Goal: Task Accomplishment & Management: Manage account settings

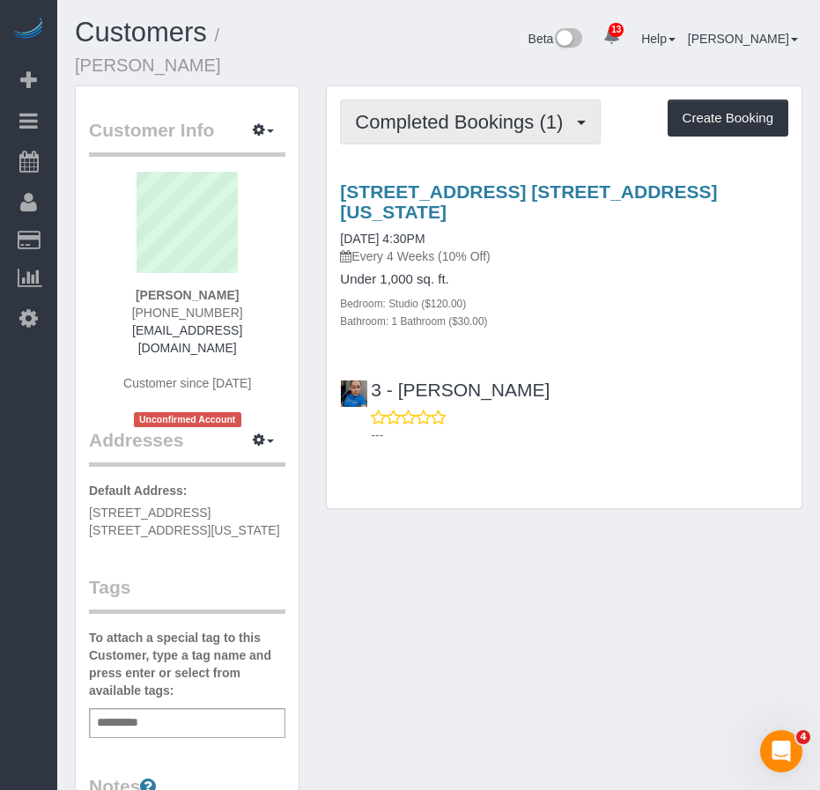
click at [484, 111] on span "Completed Bookings (1)" at bounding box center [463, 122] width 217 height 22
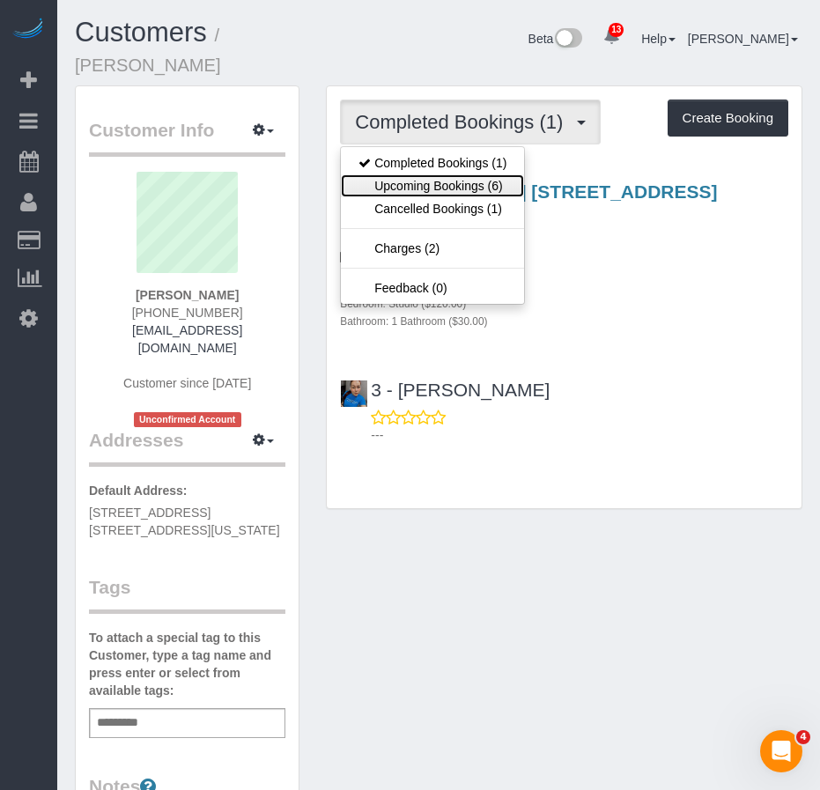
click at [404, 174] on link "Upcoming Bookings (6)" at bounding box center [432, 185] width 183 height 23
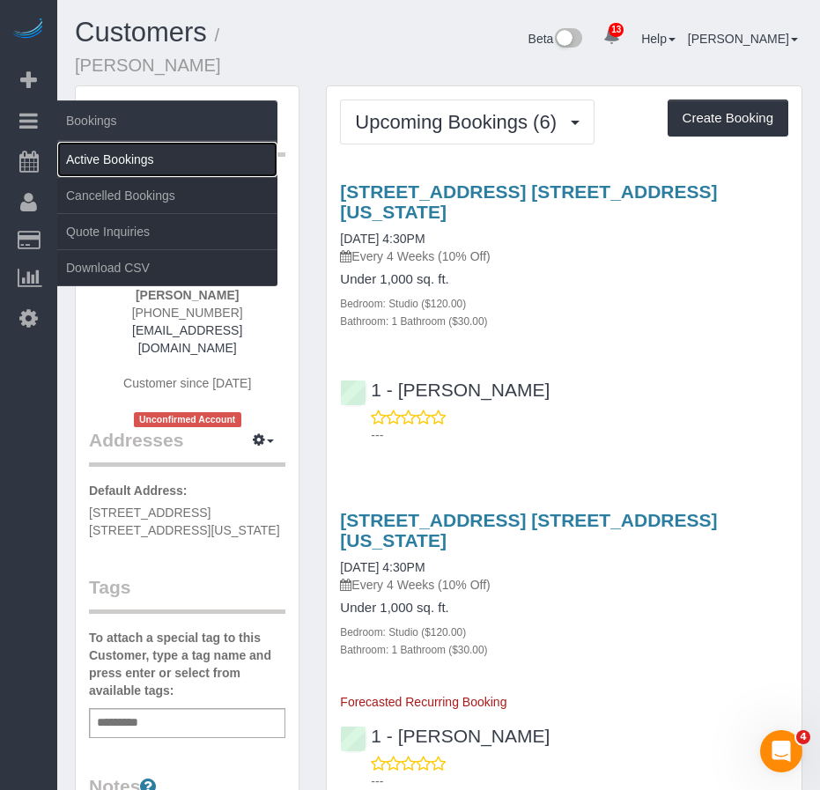
click at [71, 158] on link "Active Bookings" at bounding box center [167, 159] width 220 height 35
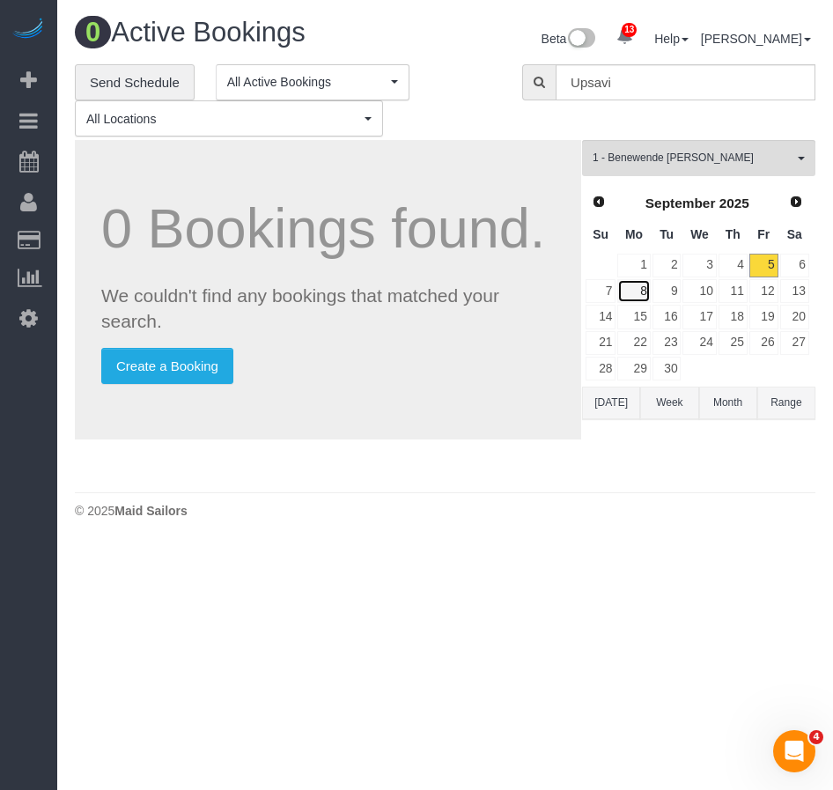
click at [642, 294] on link "8" at bounding box center [633, 291] width 33 height 24
click at [713, 154] on span "1 - Benewende [PERSON_NAME]" at bounding box center [693, 158] width 201 height 15
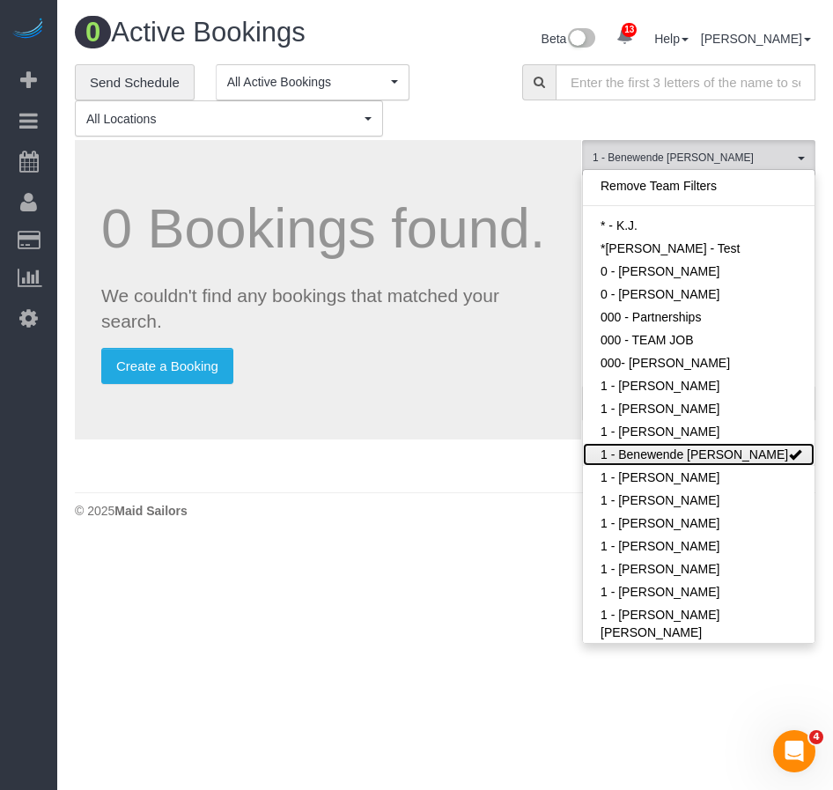
click at [689, 463] on link "1 - Benewende [PERSON_NAME]" at bounding box center [699, 454] width 232 height 23
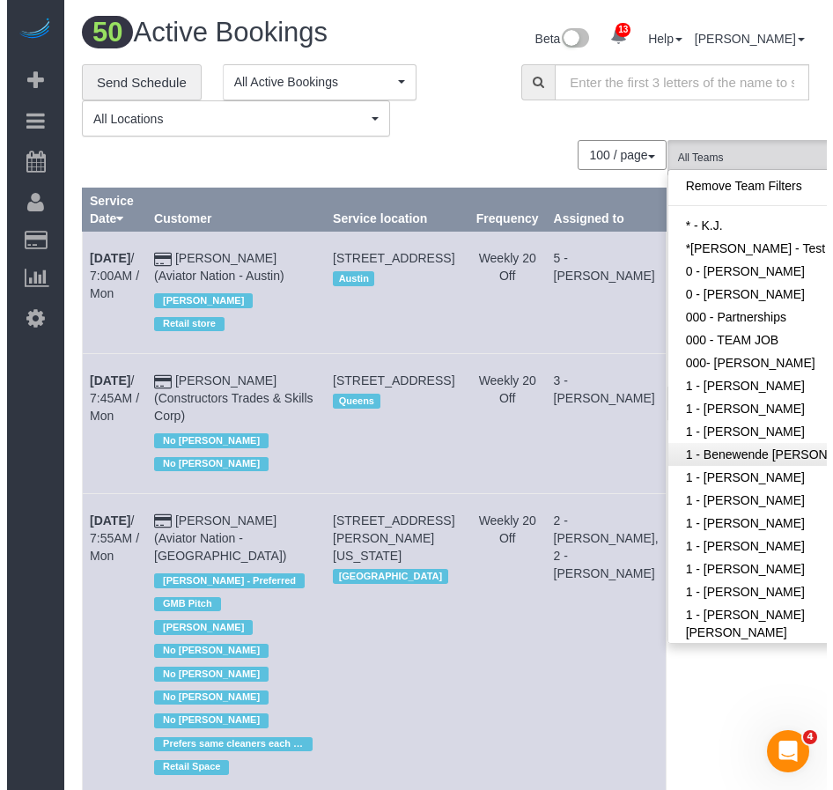
scroll to position [455, 0]
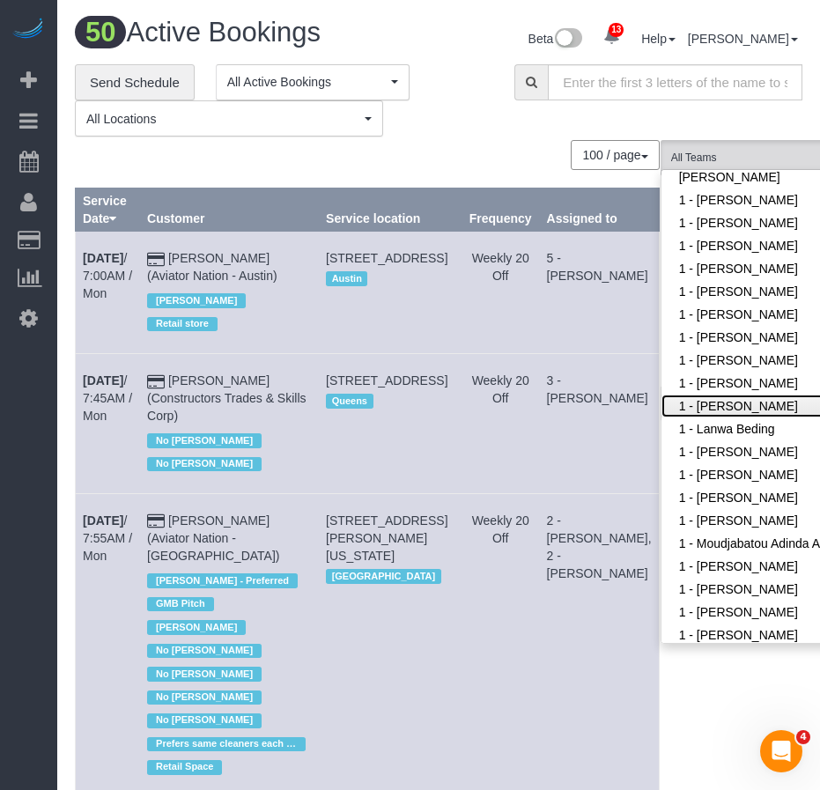
click at [686, 403] on link "1 - [PERSON_NAME]" at bounding box center [776, 406] width 229 height 23
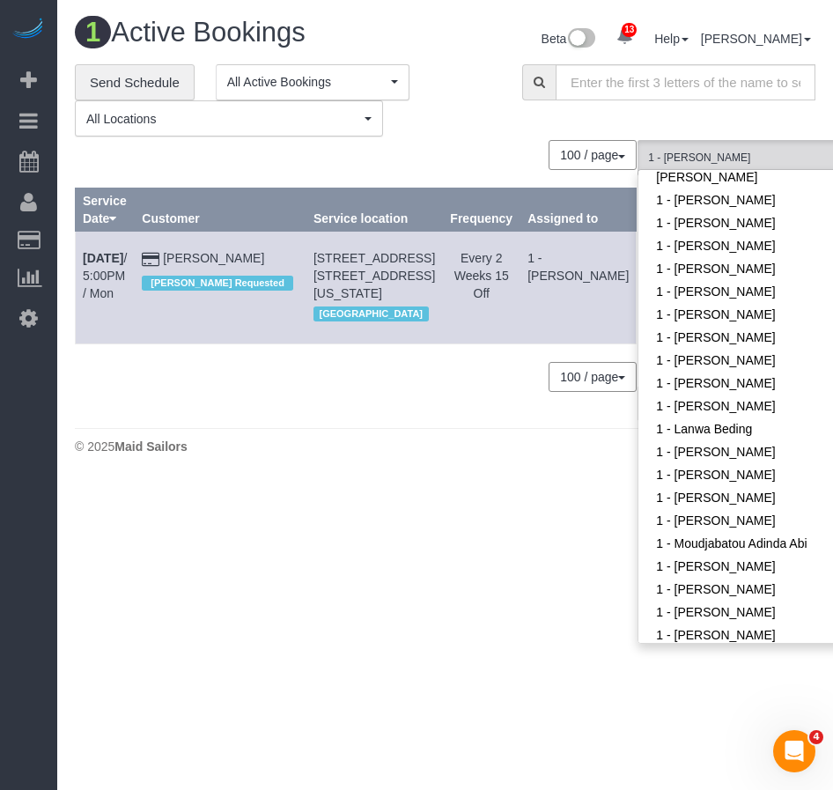
click at [410, 586] on body "13 Beta Your Notifications You have 0 alerts × You have 1 to charge for 09/05/2…" at bounding box center [416, 395] width 833 height 790
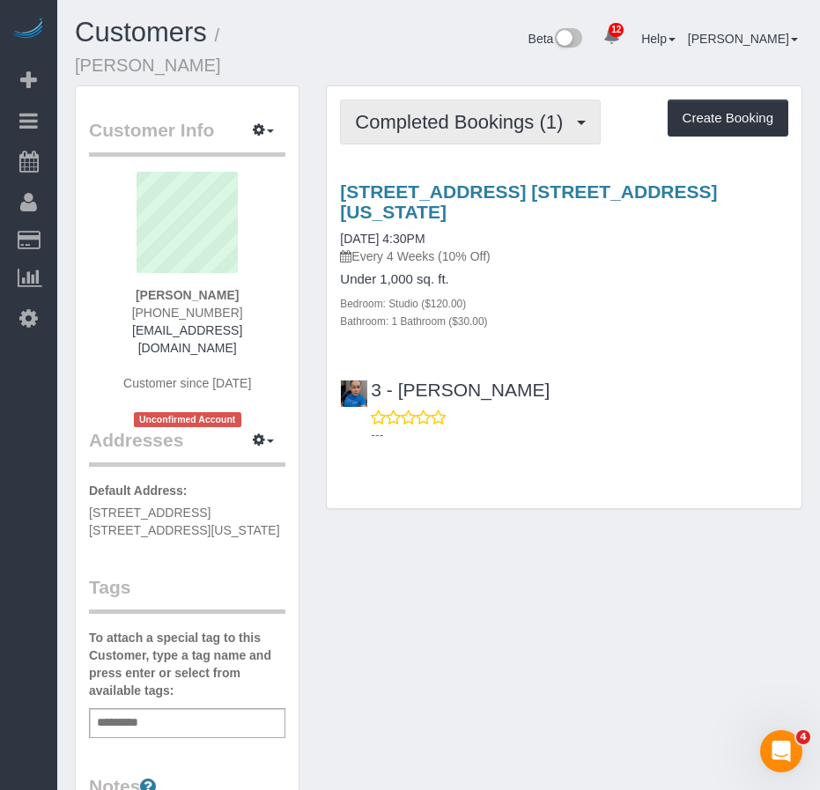
click at [425, 111] on span "Completed Bookings (1)" at bounding box center [463, 122] width 217 height 22
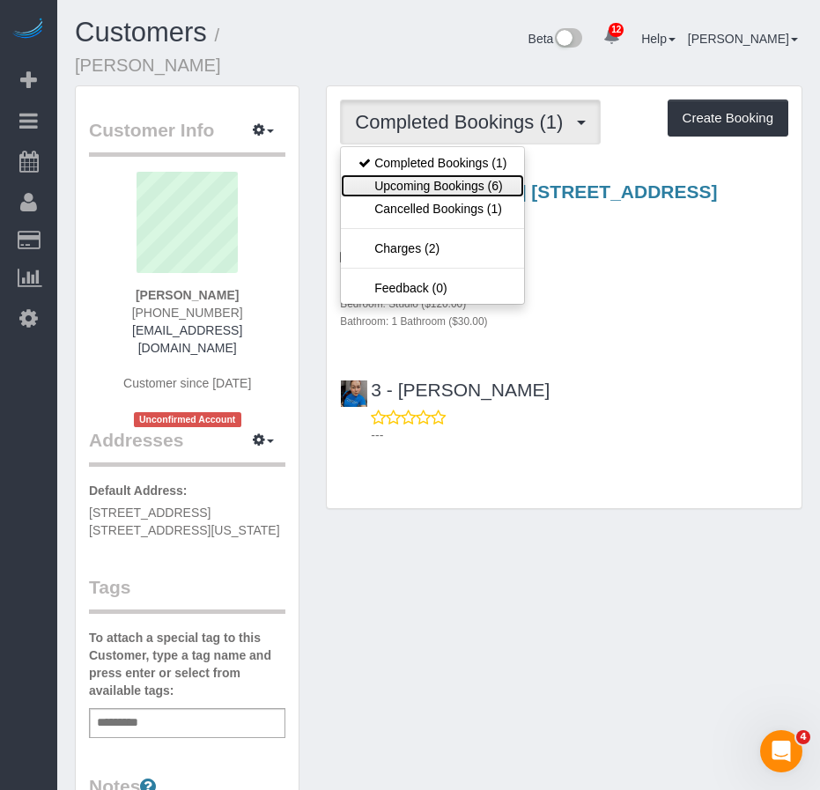
click at [410, 174] on link "Upcoming Bookings (6)" at bounding box center [432, 185] width 183 height 23
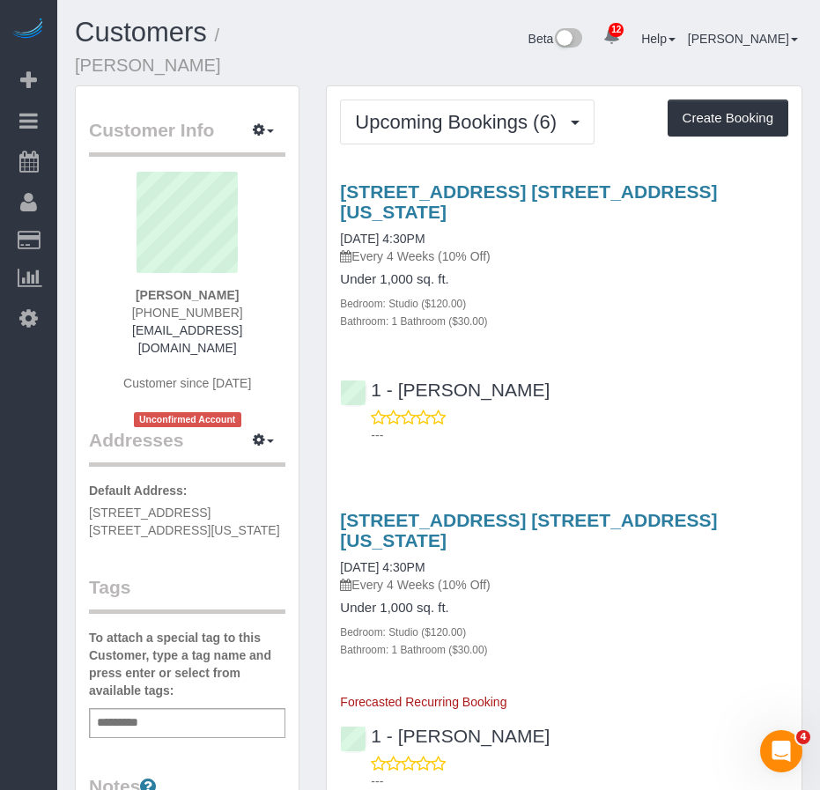
drag, startPoint x: 440, startPoint y: 196, endPoint x: 336, endPoint y: 197, distance: 103.9
click at [336, 197] on div "160 East 88th Street, Apt. 4l, New York, NY 10128 09/26/2025 4:30PM Every 4 Wee…" at bounding box center [564, 255] width 475 height 148
copy link "09/26/2025 4:30PM"
drag, startPoint x: 534, startPoint y: 357, endPoint x: 401, endPoint y: 356, distance: 133.0
click at [401, 380] on div "1 - [PERSON_NAME]" at bounding box center [449, 390] width 218 height 21
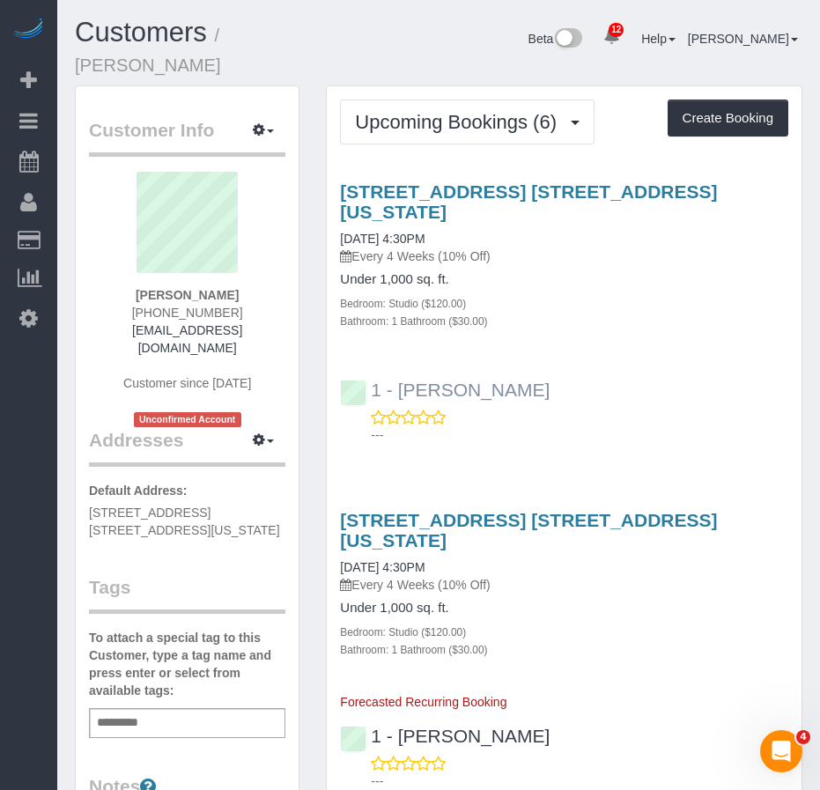
copy link "Kariluz Romero"
click at [404, 232] on link "09/26/2025 4:30PM" at bounding box center [382, 239] width 85 height 14
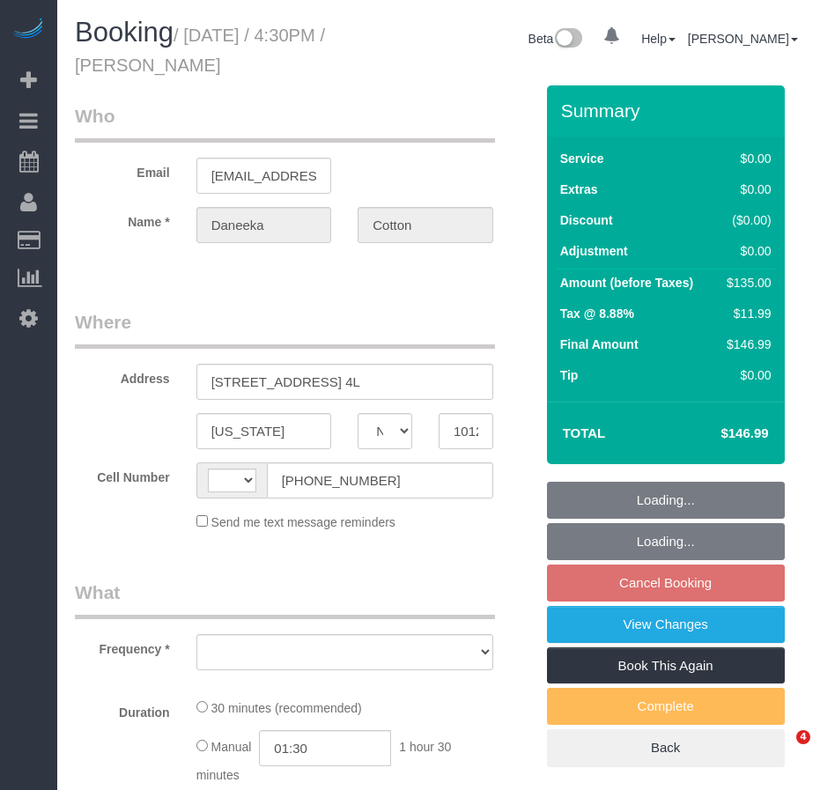
select select "NY"
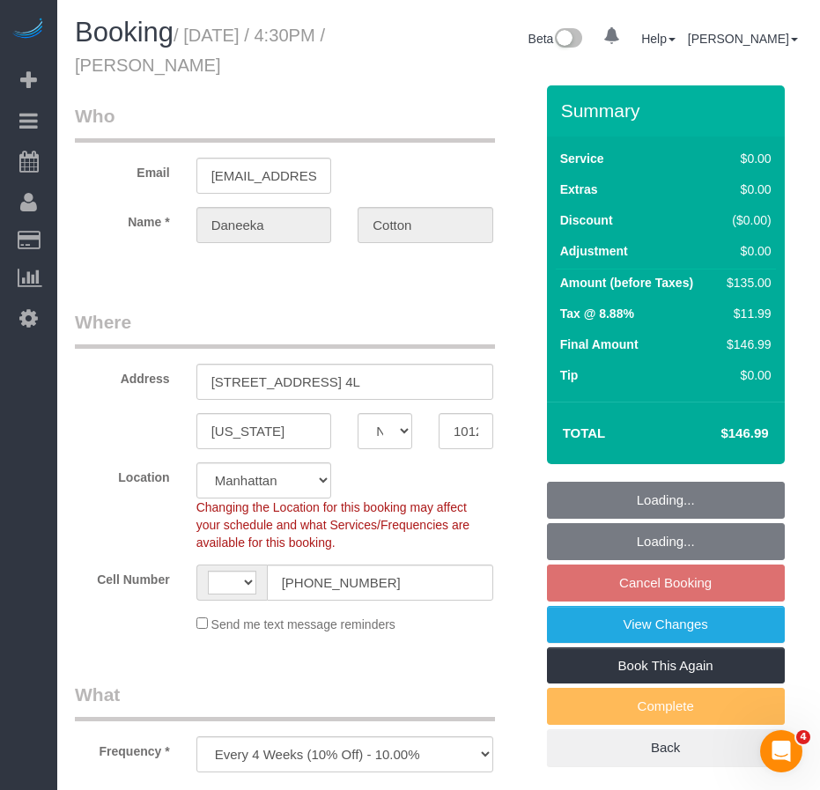
select select "object:725"
select select "string:US"
select select "string:stripe-pm_1RoBkK4VGloSiKo75qHJLE3h"
select select "number:89"
select select "number:77"
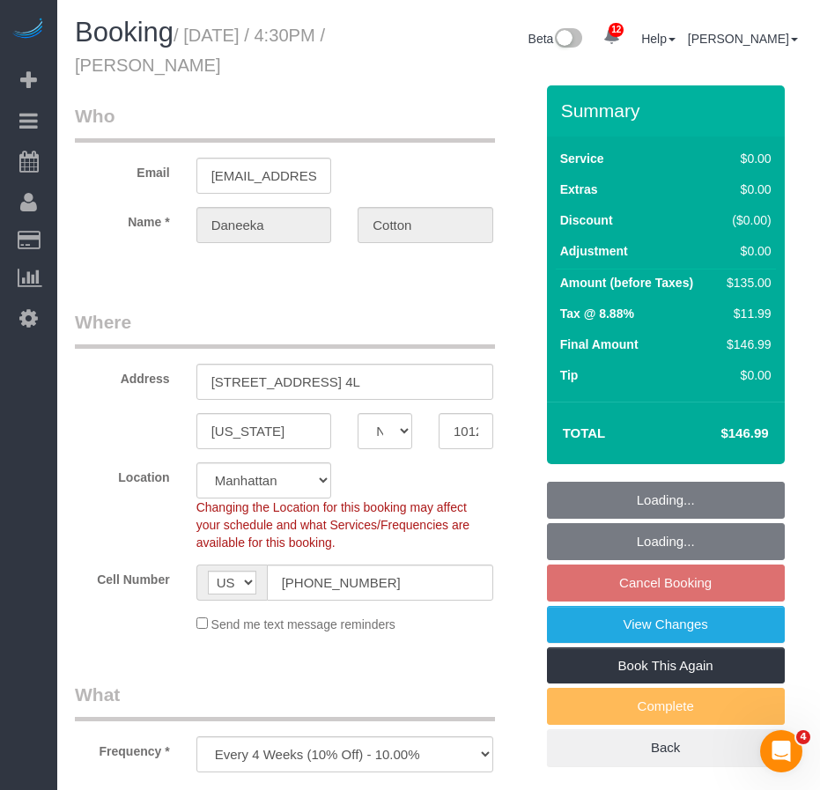
select select "number:15"
select select "number:5"
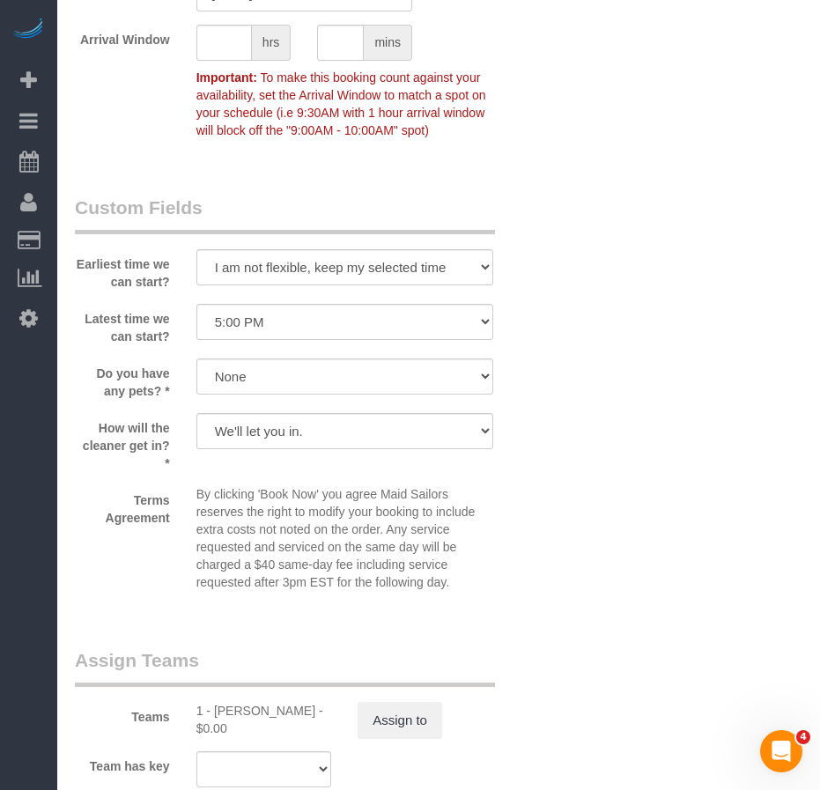
scroll to position [2114, 0]
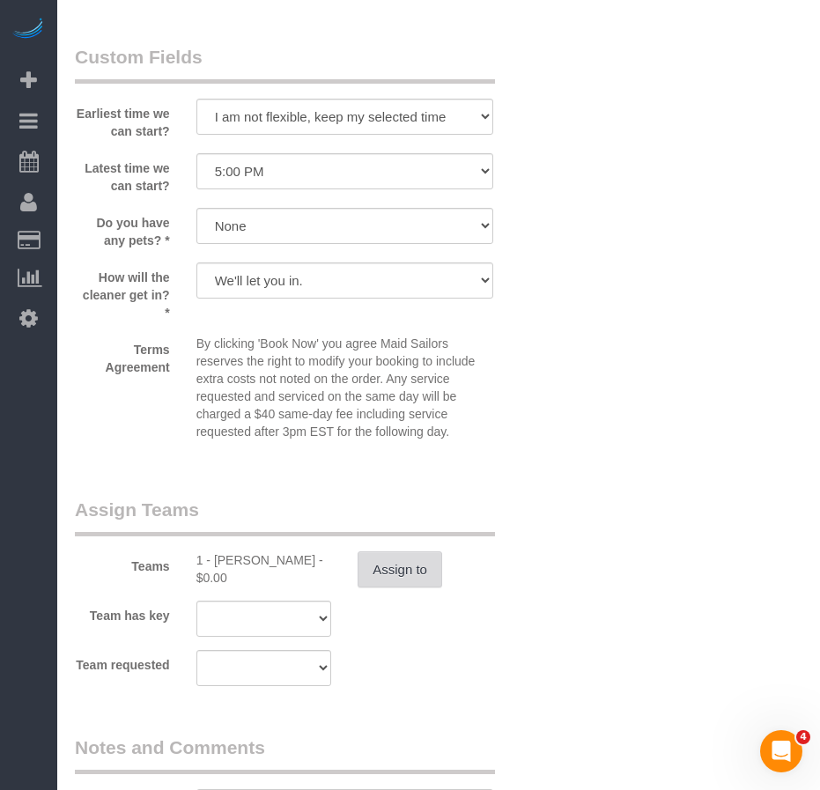
click at [388, 573] on button "Assign to" at bounding box center [400, 569] width 85 height 37
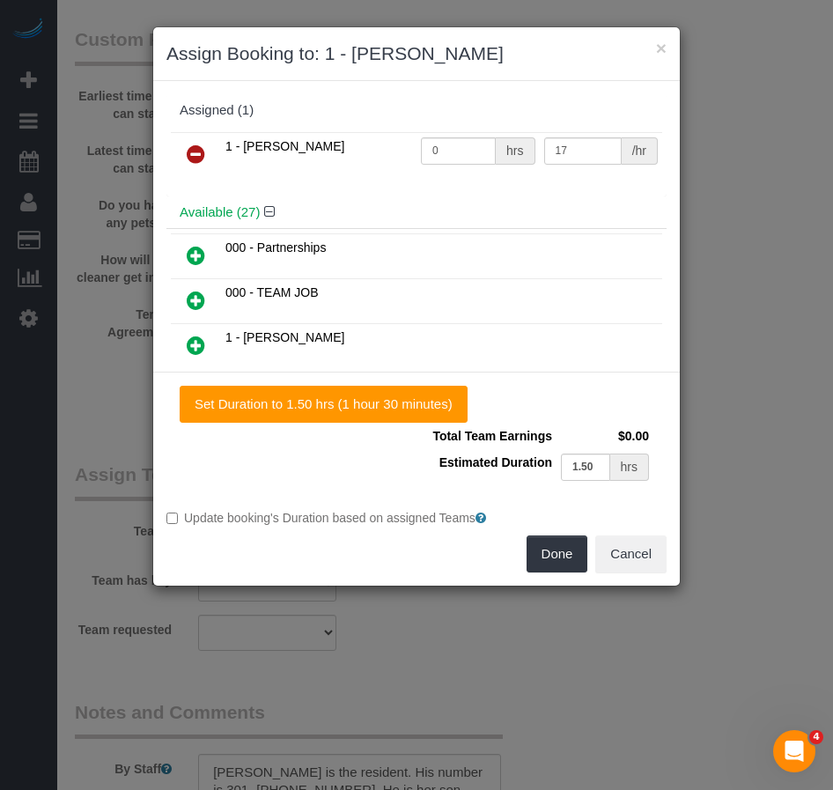
click at [197, 150] on icon at bounding box center [196, 154] width 18 height 21
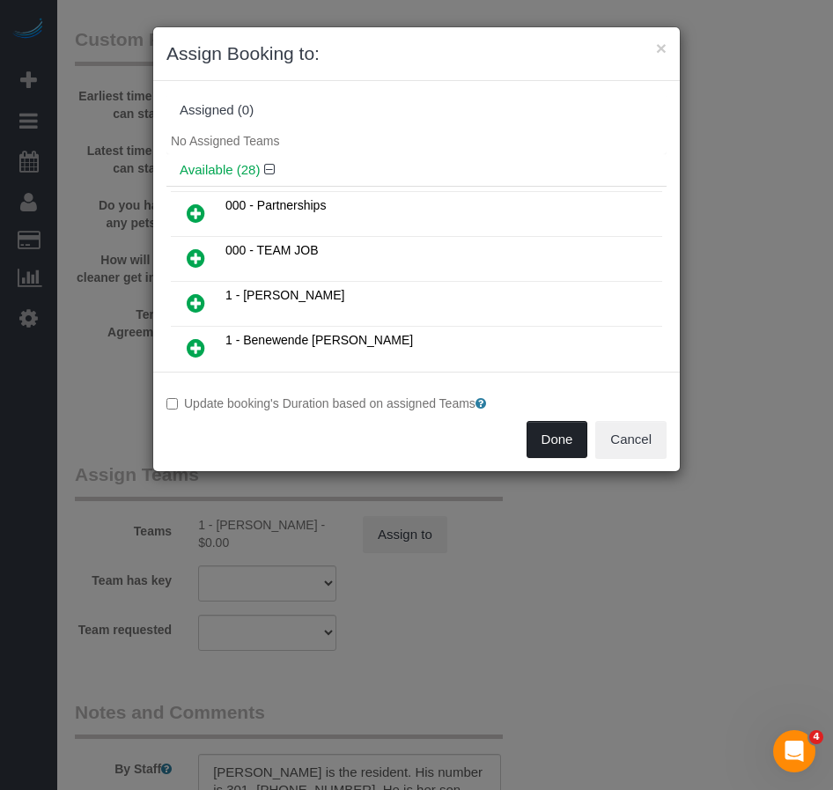
click at [547, 435] on button "Done" at bounding box center [558, 439] width 62 height 37
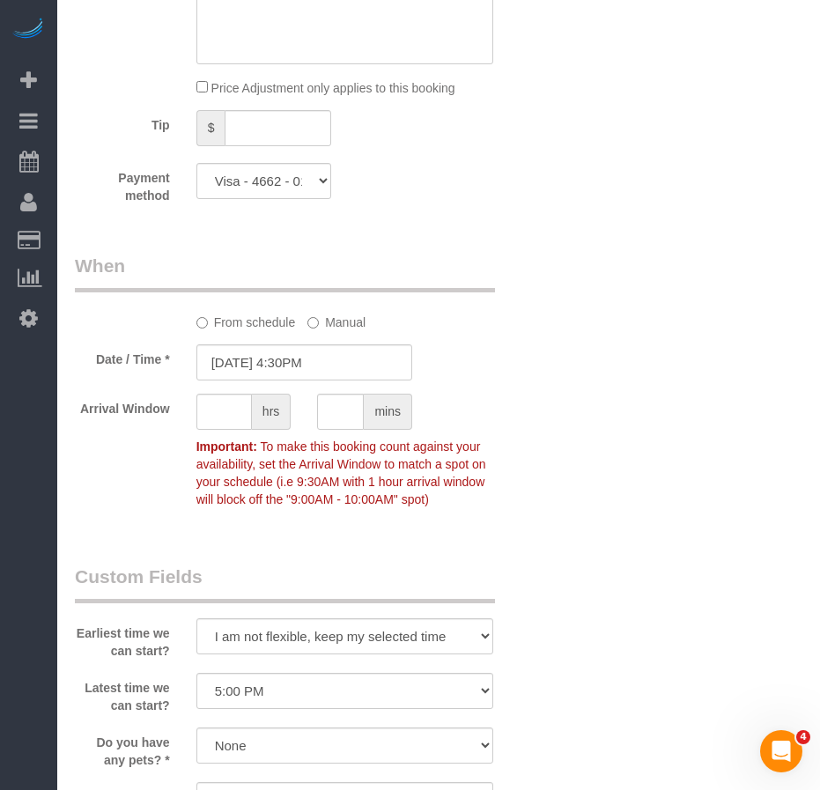
scroll to position [1586, 0]
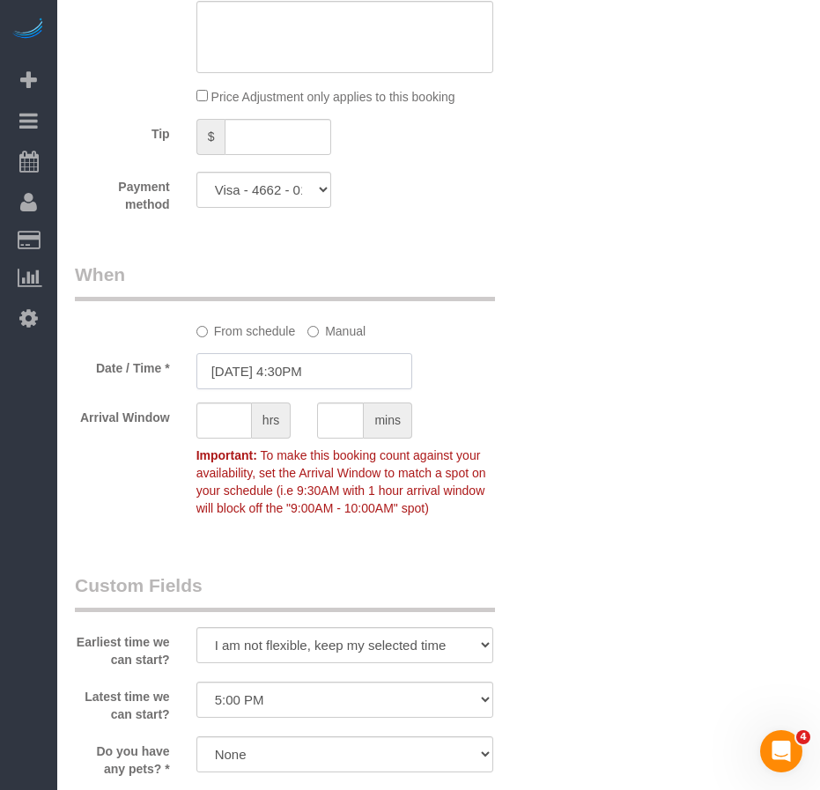
click at [249, 367] on input "09/26/2025 4:30PM" at bounding box center [304, 371] width 216 height 36
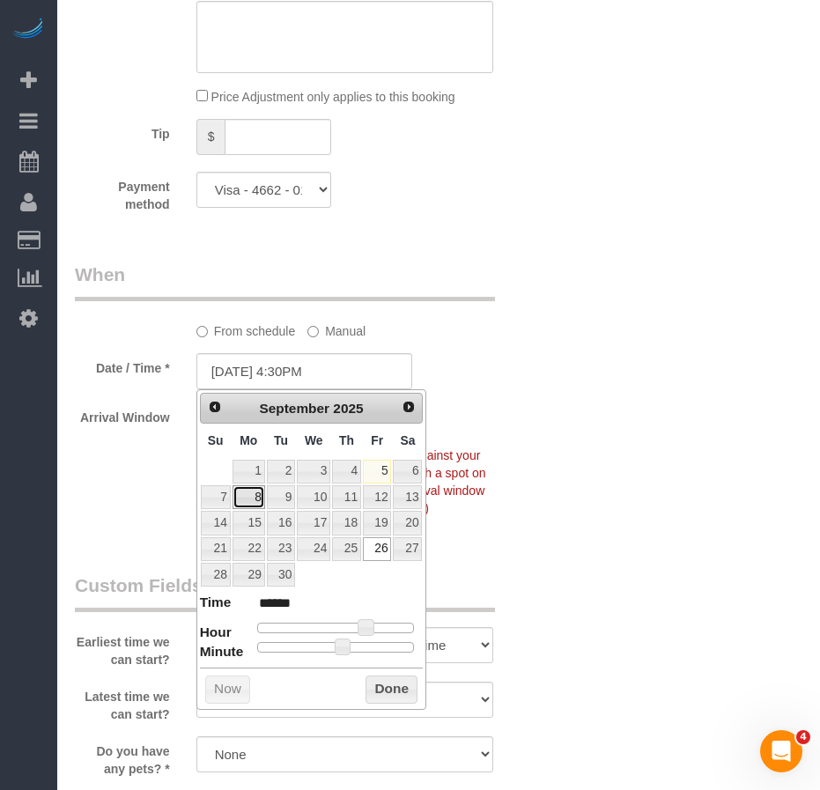
click at [257, 497] on link "8" at bounding box center [249, 497] width 33 height 24
type input "09/08/2025 4:30PM"
click at [489, 565] on div "Who Email daneeka2323@yahoo.com Name * Daneeka Cotton Where Address 160 East 88…" at bounding box center [304, 96] width 485 height 3192
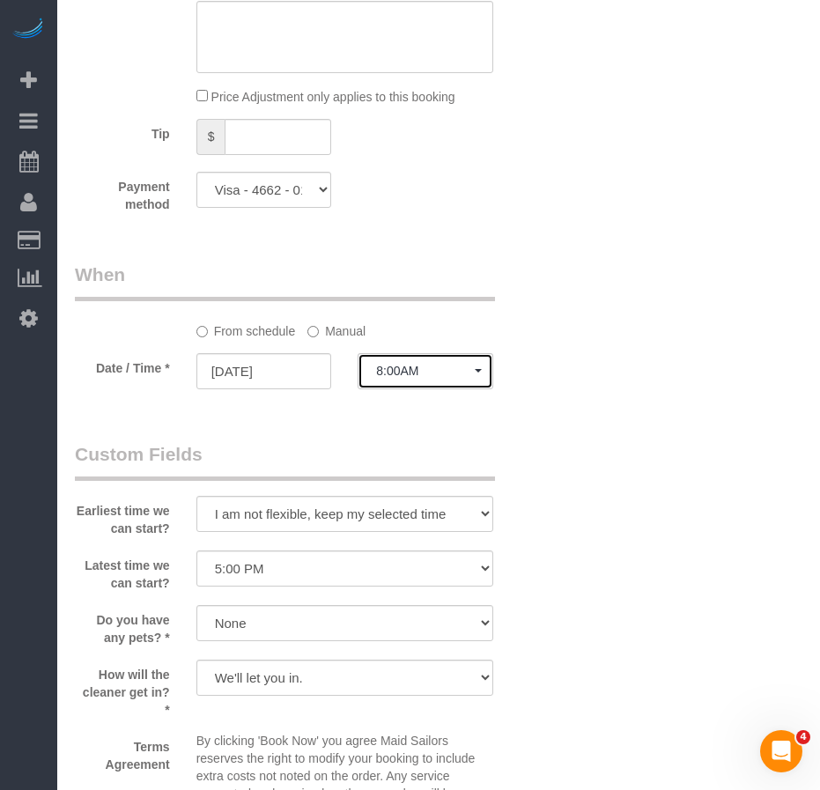
click at [393, 367] on span "8:00AM" at bounding box center [425, 371] width 99 height 14
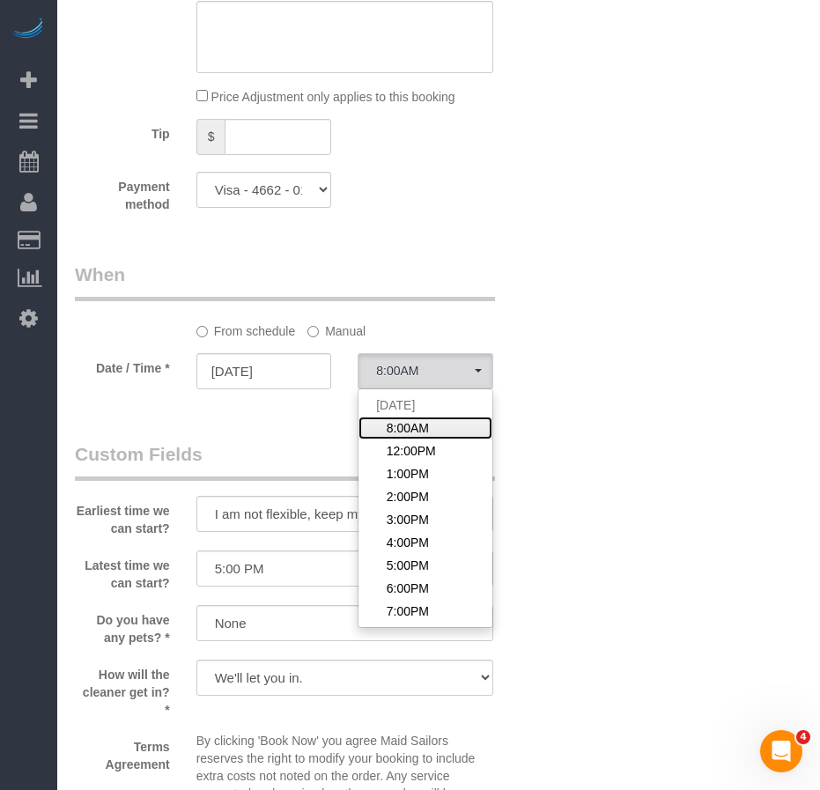
click at [403, 425] on span "8:00AM" at bounding box center [408, 428] width 42 height 18
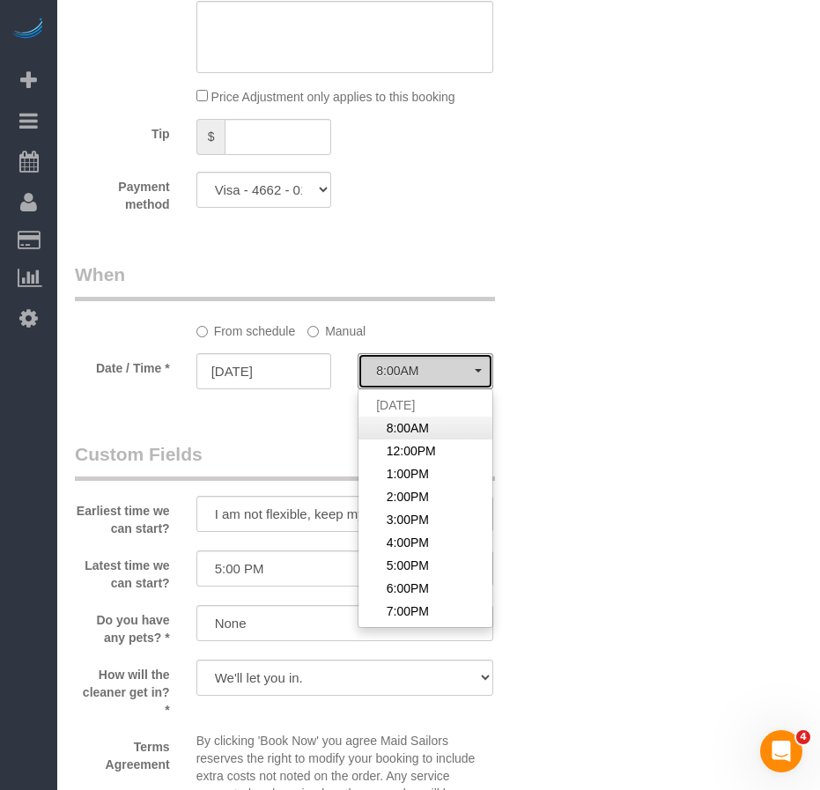
select select "spot60"
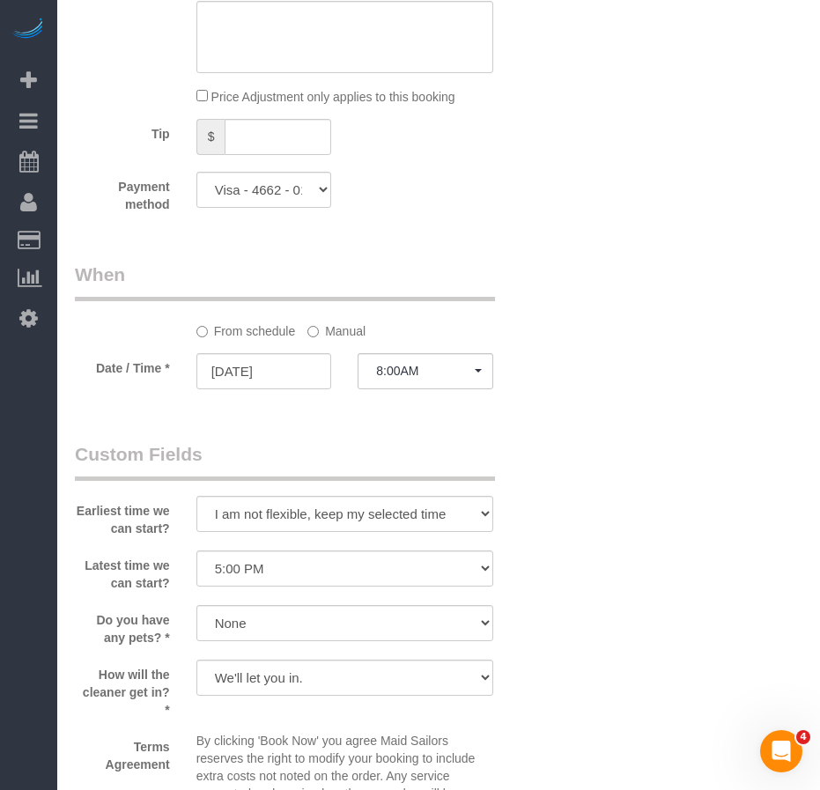
click at [558, 483] on div "Who Email daneeka2323@yahoo.com Name * Daneeka Cotton Where Address 160 East 88…" at bounding box center [439, 30] width 728 height 3061
click at [278, 373] on input "09/08/2025" at bounding box center [264, 371] width 136 height 36
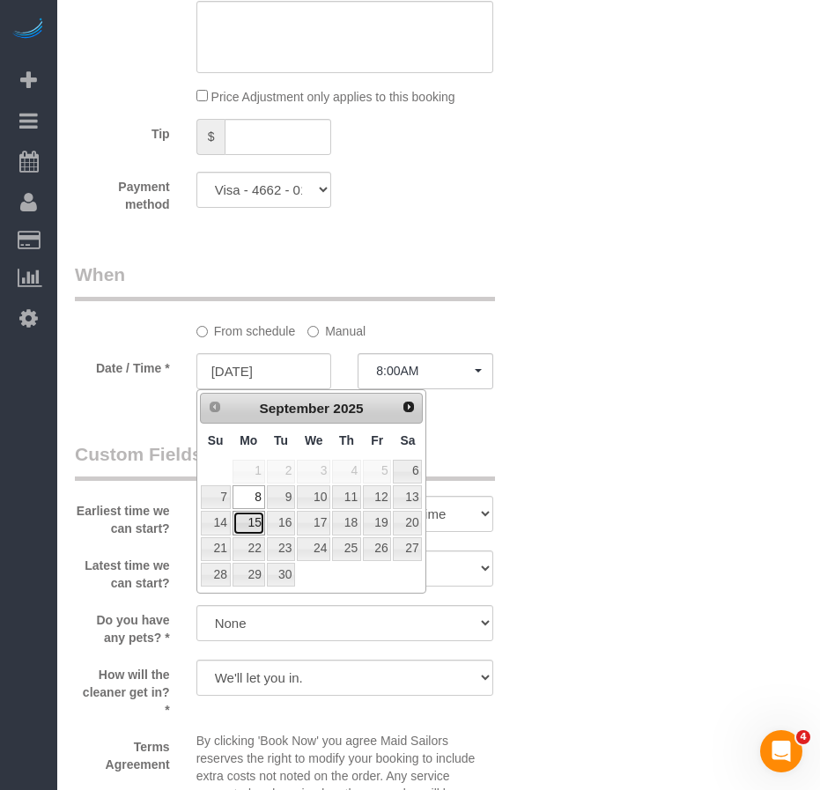
click at [248, 521] on link "15" at bounding box center [249, 523] width 33 height 24
type input "09/15/2025"
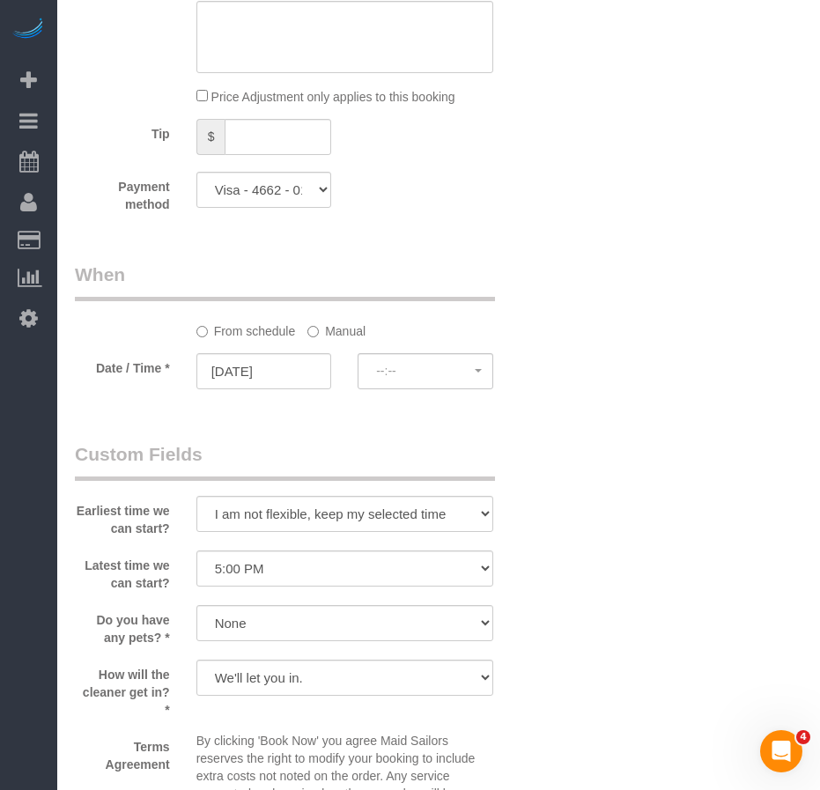
click at [543, 471] on div "Earliest time we can start? I am not flexible, keep my selected time 8:00 AM 9:…" at bounding box center [304, 489] width 485 height 96
select select "spot117"
click at [412, 376] on span "8:00AM" at bounding box center [425, 371] width 99 height 14
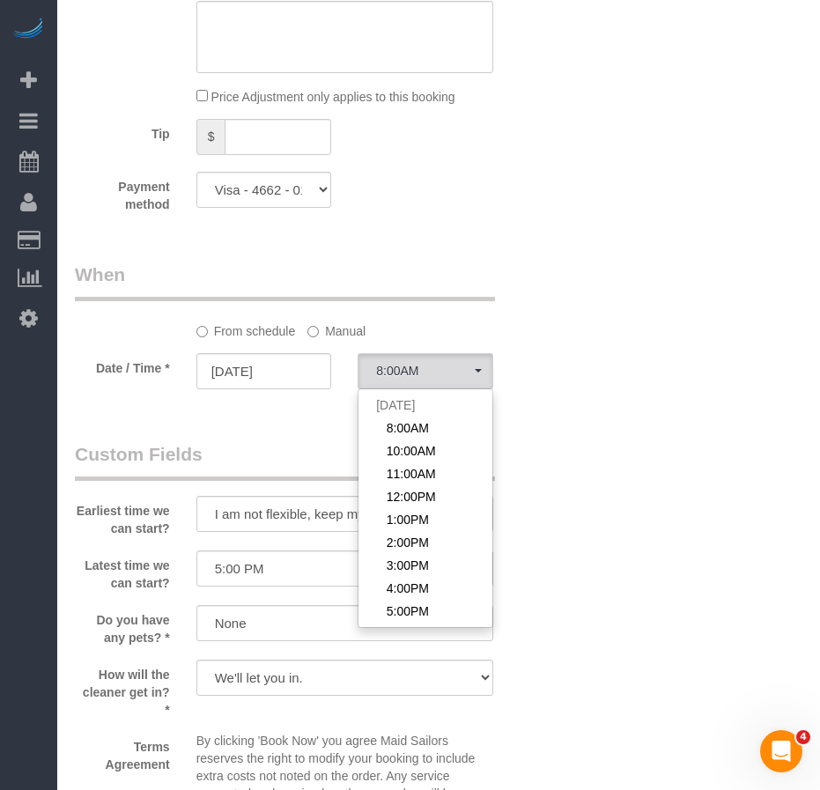
click at [668, 452] on div "Who Email daneeka2323@yahoo.com Name * Daneeka Cotton Where Address 160 East 88…" at bounding box center [439, 30] width 728 height 3061
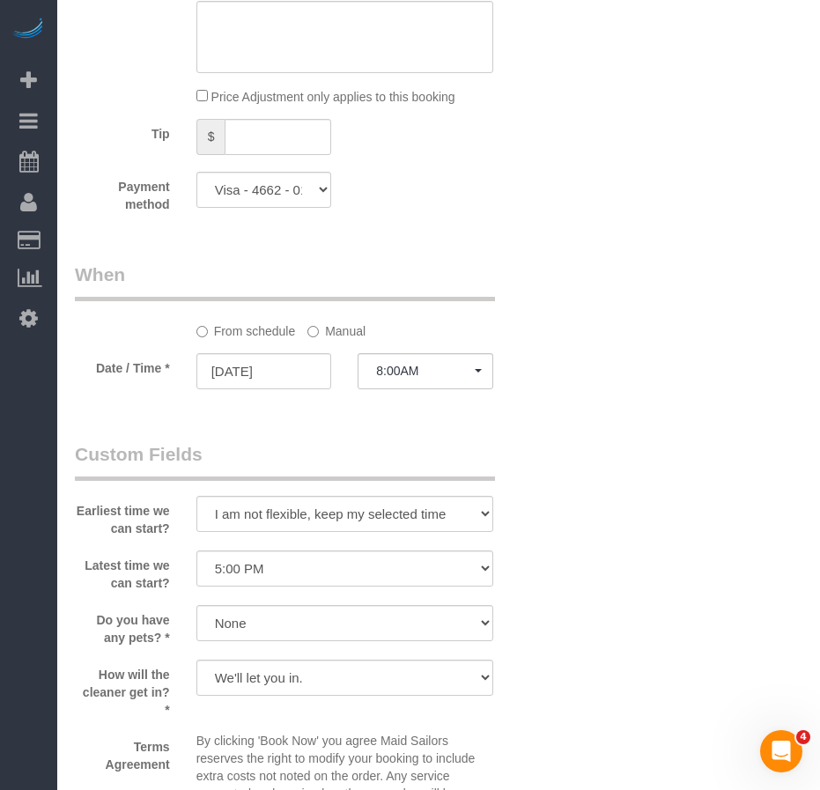
click at [292, 431] on div "Who Email daneeka2323@yahoo.com Name * Daneeka Cotton Where Address 160 East 88…" at bounding box center [304, 30] width 485 height 3061
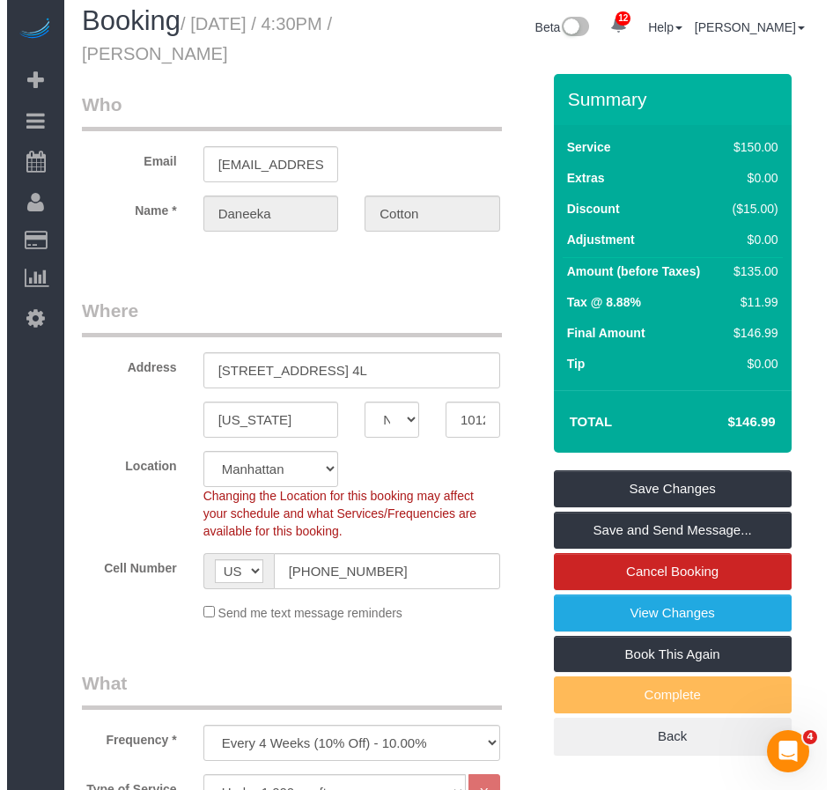
scroll to position [0, 0]
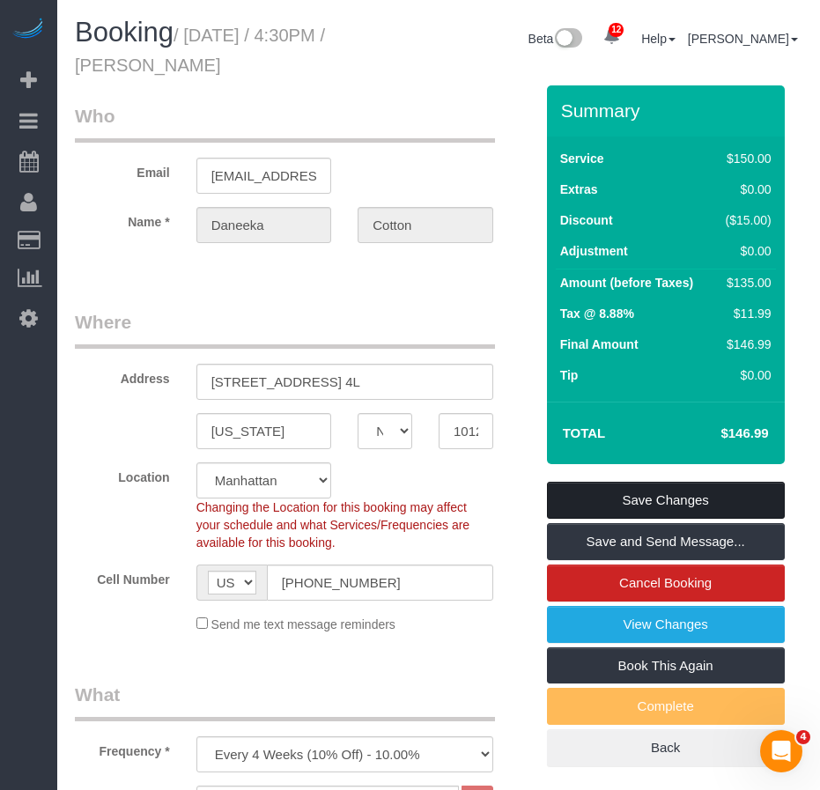
click at [608, 500] on link "Save Changes" at bounding box center [666, 500] width 238 height 37
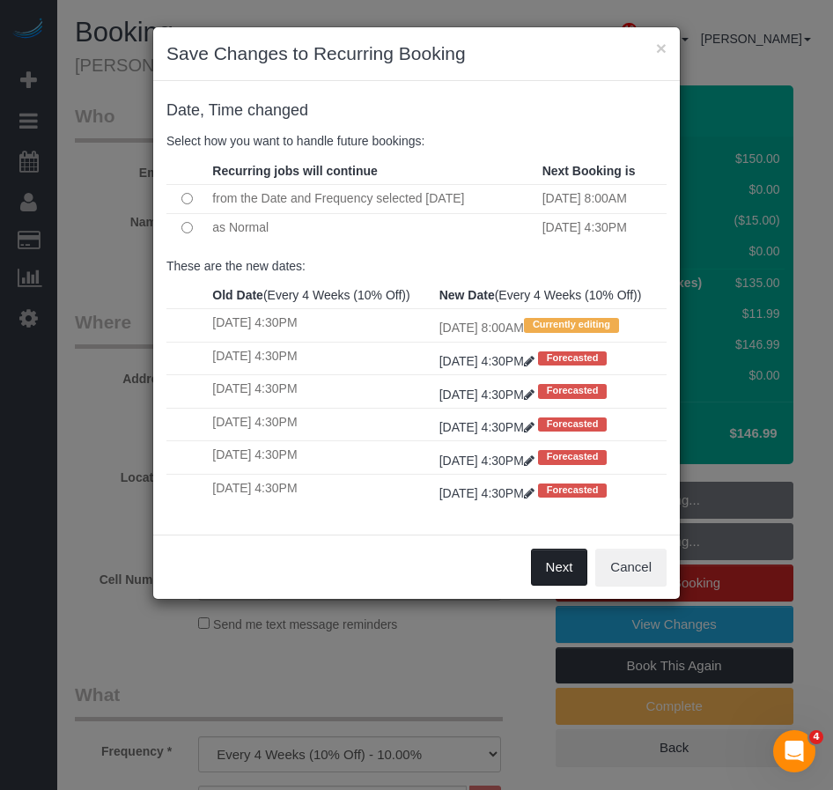
click at [554, 586] on button "Next" at bounding box center [559, 567] width 57 height 37
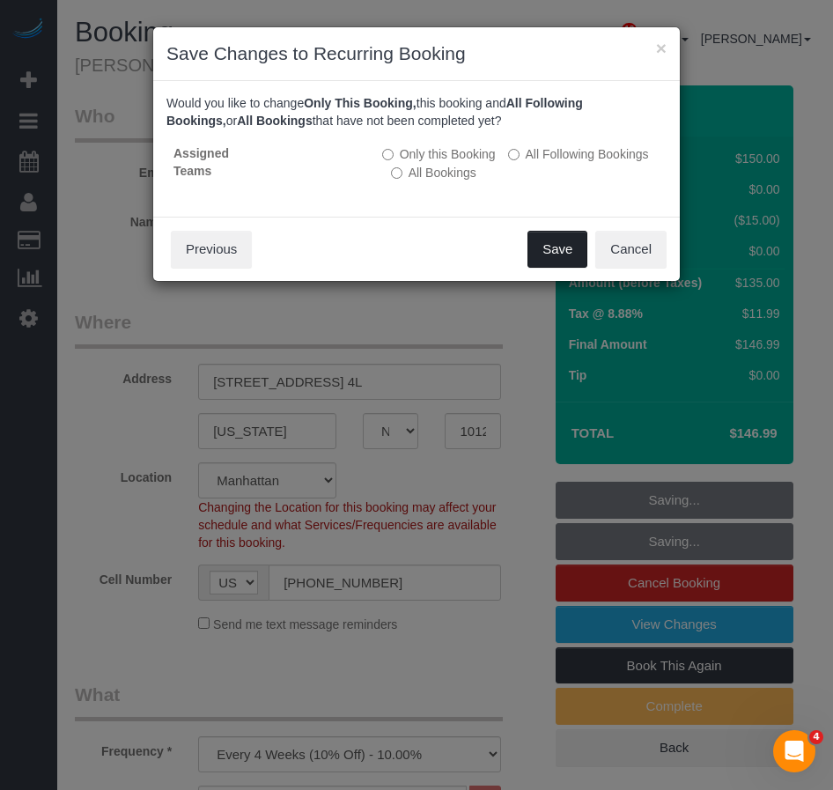
click at [551, 249] on button "Save" at bounding box center [558, 249] width 60 height 37
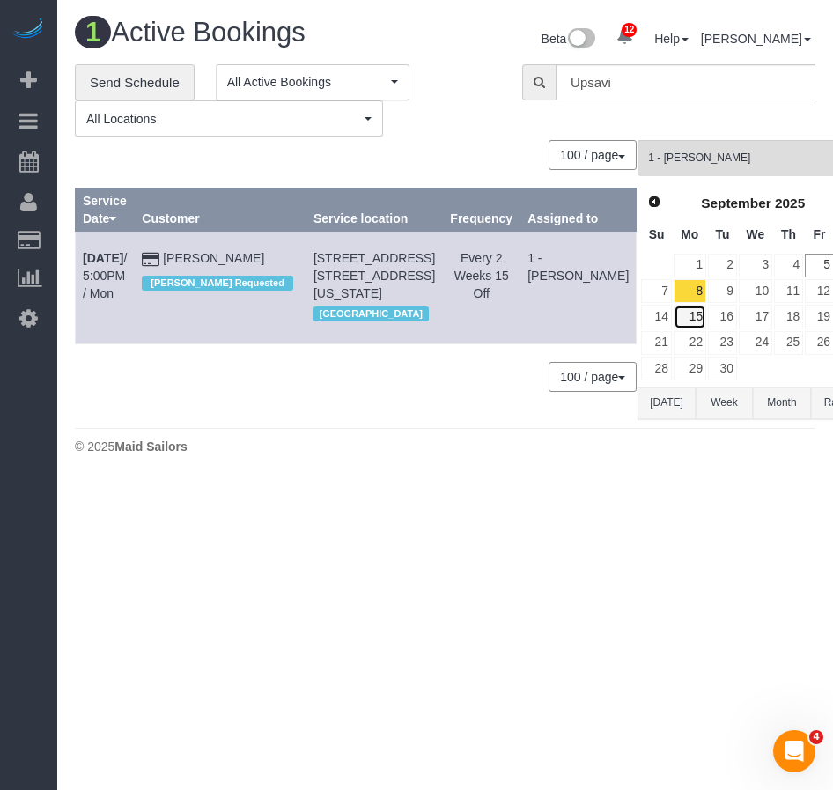
click at [674, 314] on link "15" at bounding box center [690, 317] width 33 height 24
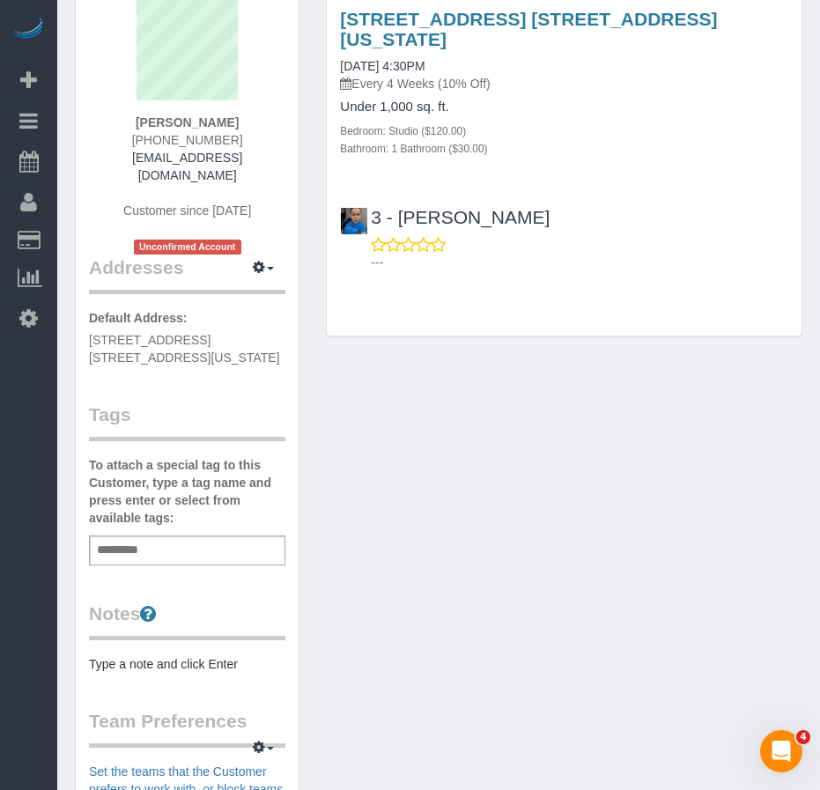
scroll to position [176, 0]
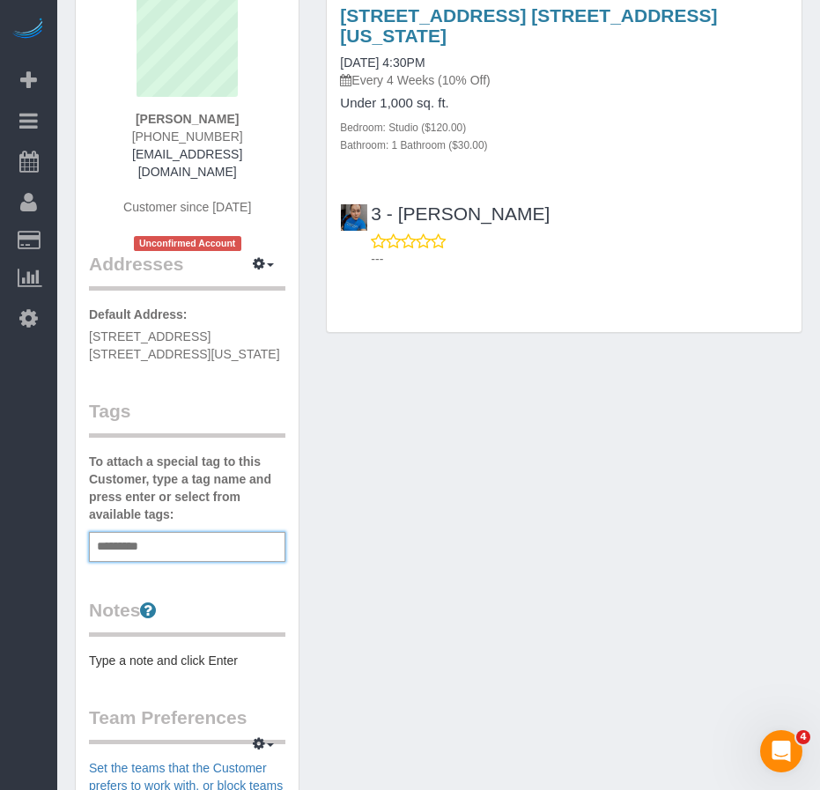
click at [107, 536] on input "text" at bounding box center [122, 547] width 60 height 23
type input "**********"
click at [329, 541] on div "Customer Info Edit Contact Info Send Message Email Preferences Special Sales Ta…" at bounding box center [439, 552] width 754 height 1286
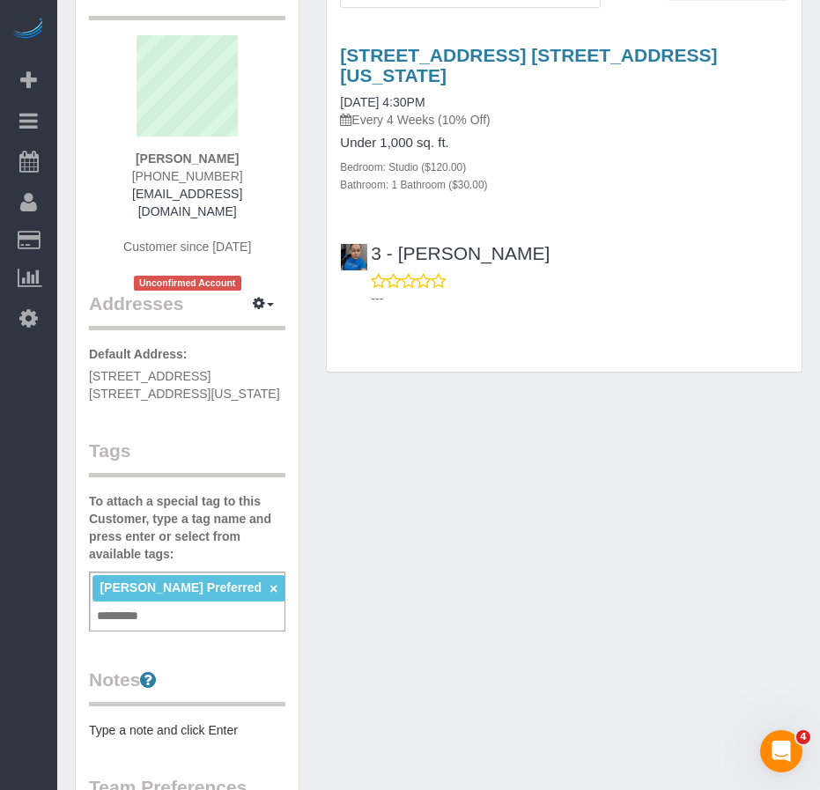
scroll to position [0, 0]
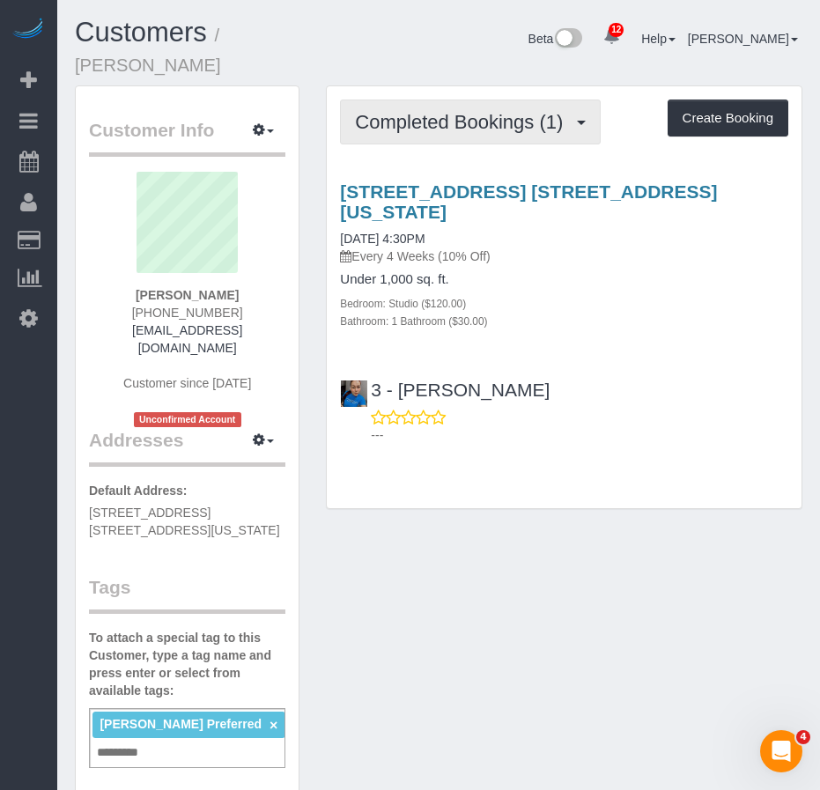
click at [438, 111] on span "Completed Bookings (1)" at bounding box center [463, 122] width 217 height 22
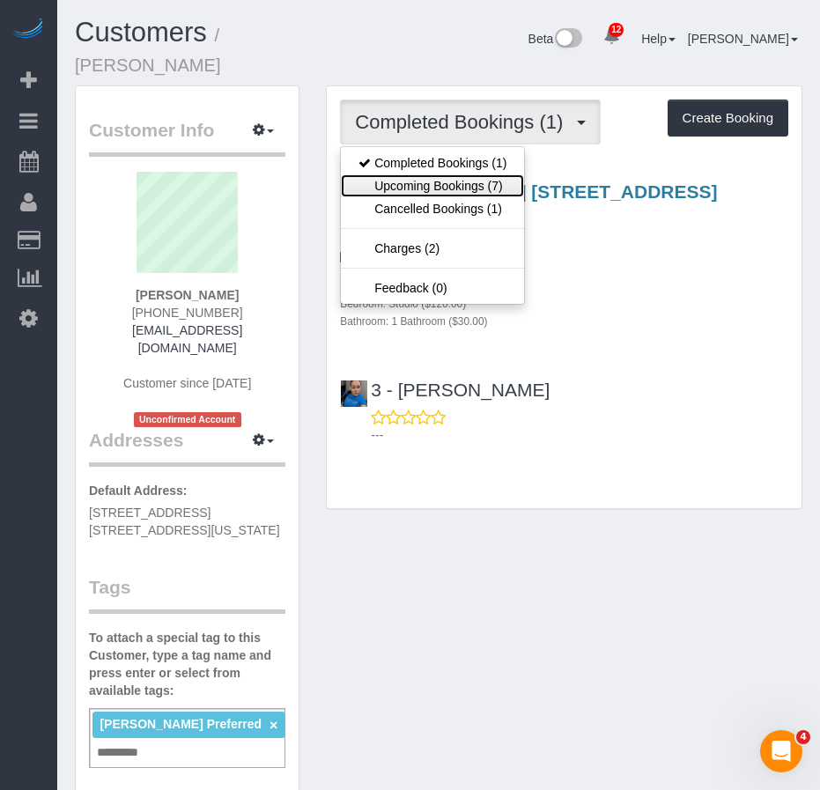
click at [425, 174] on link "Upcoming Bookings (7)" at bounding box center [432, 185] width 183 height 23
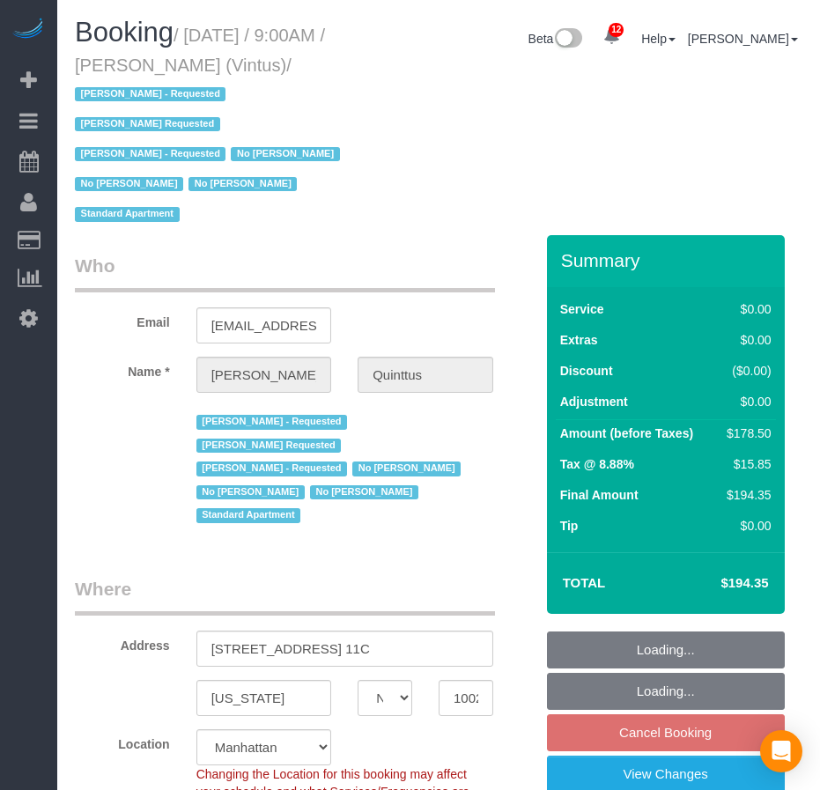
select select "NY"
select select "object:762"
select select "string:stripe-pm_1Ja6tG4VGloSiKo7QF40GMO6"
select select "2"
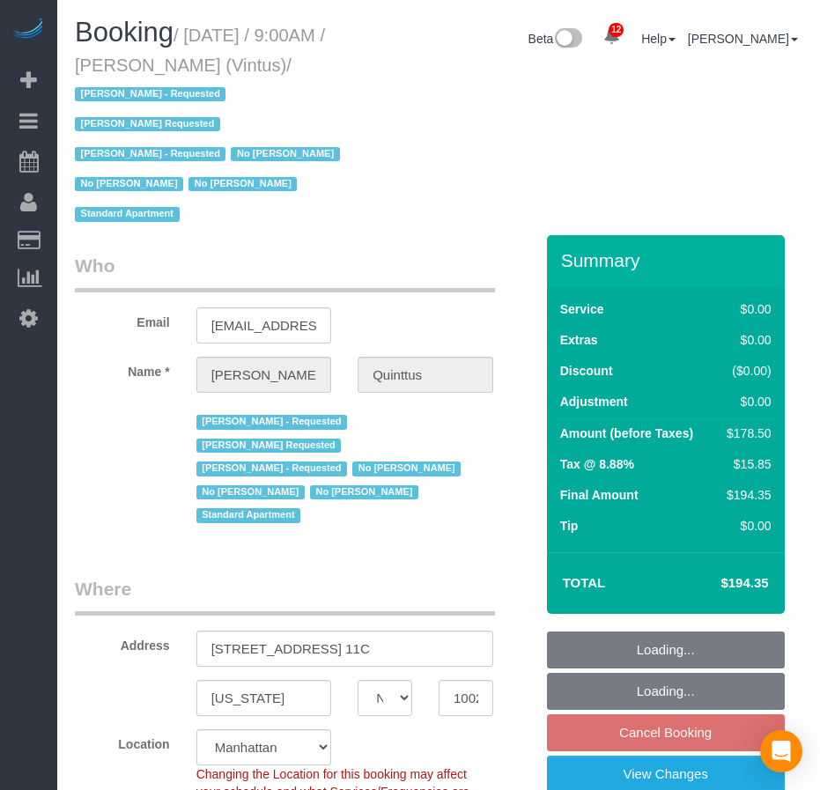
select select "number:57"
select select "number:75"
select select "number:15"
select select "number:6"
select select "number:21"
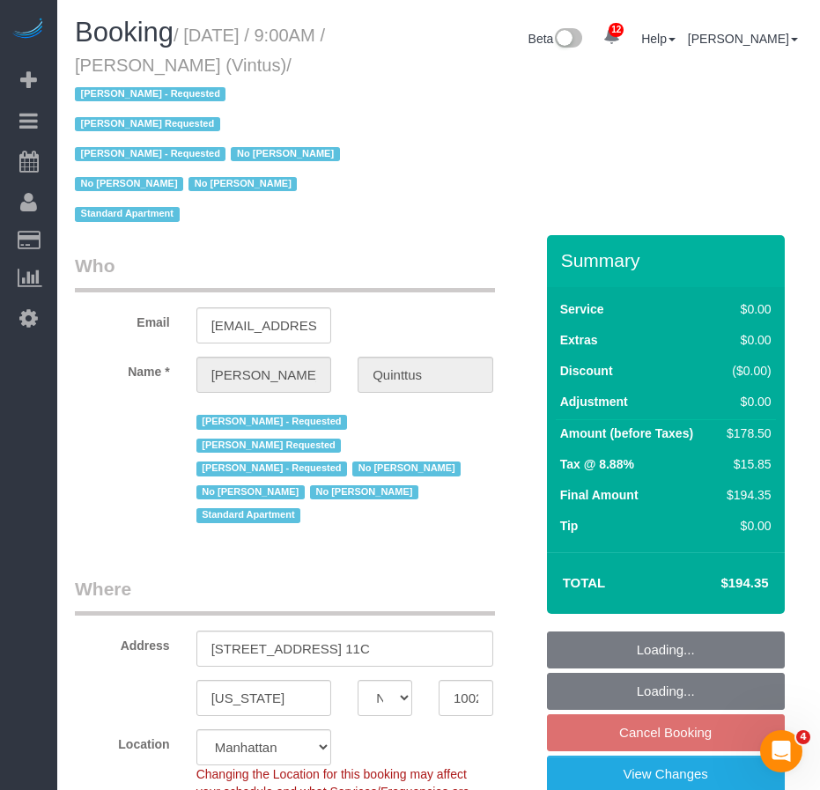
select select "spot2"
select select "2"
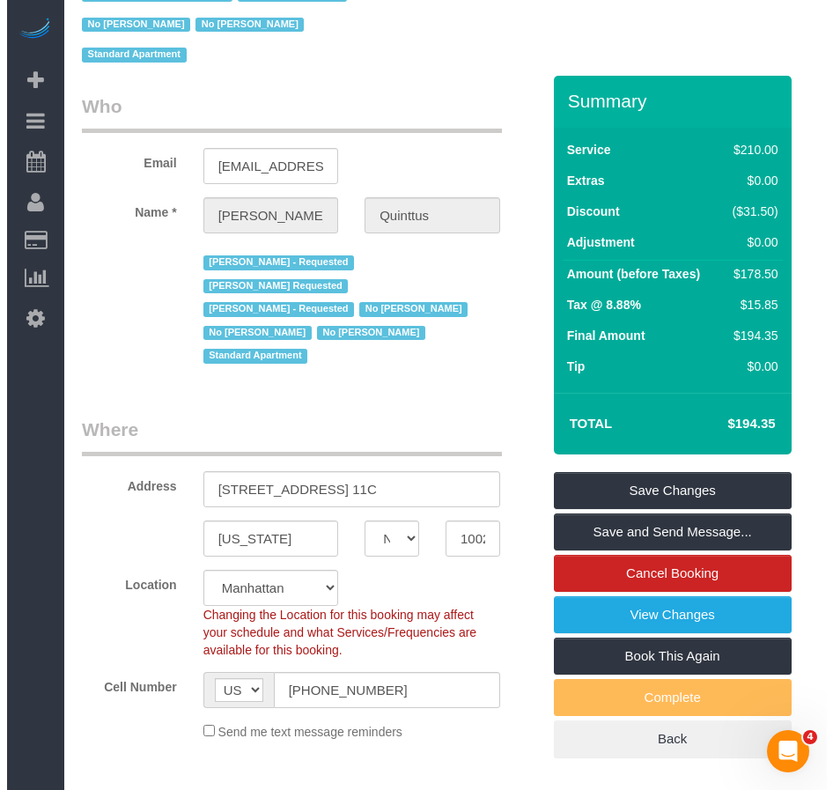
scroll to position [176, 0]
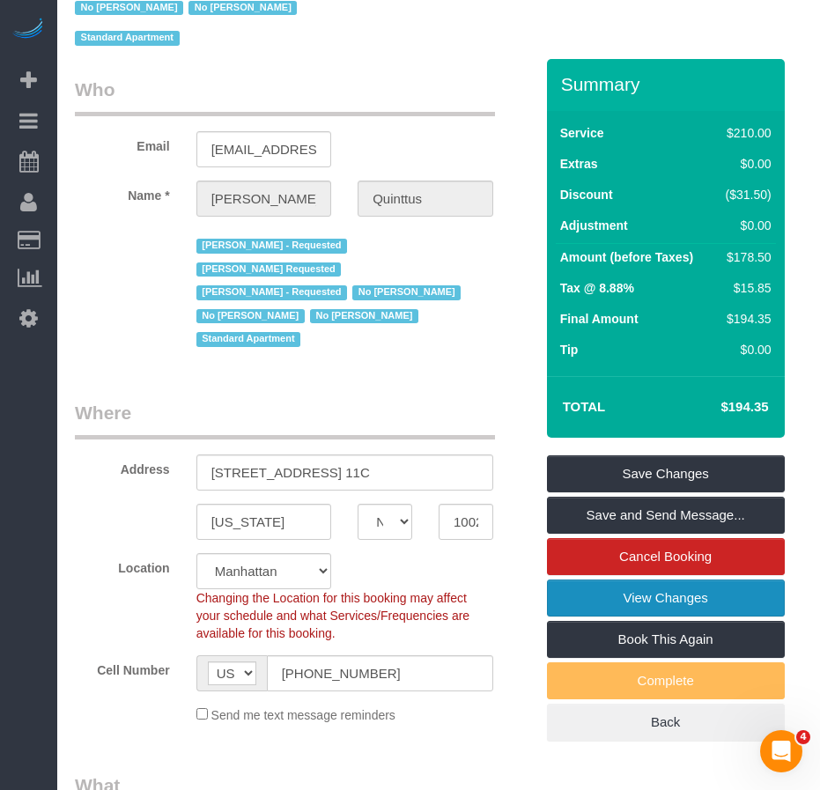
click at [599, 599] on link "View Changes" at bounding box center [666, 598] width 238 height 37
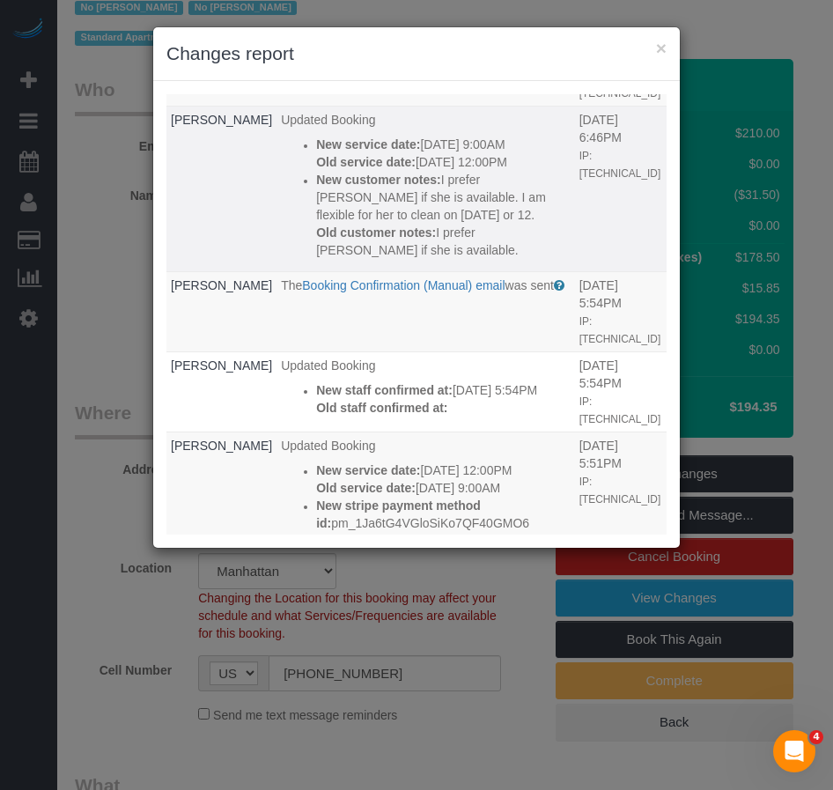
scroll to position [0, 0]
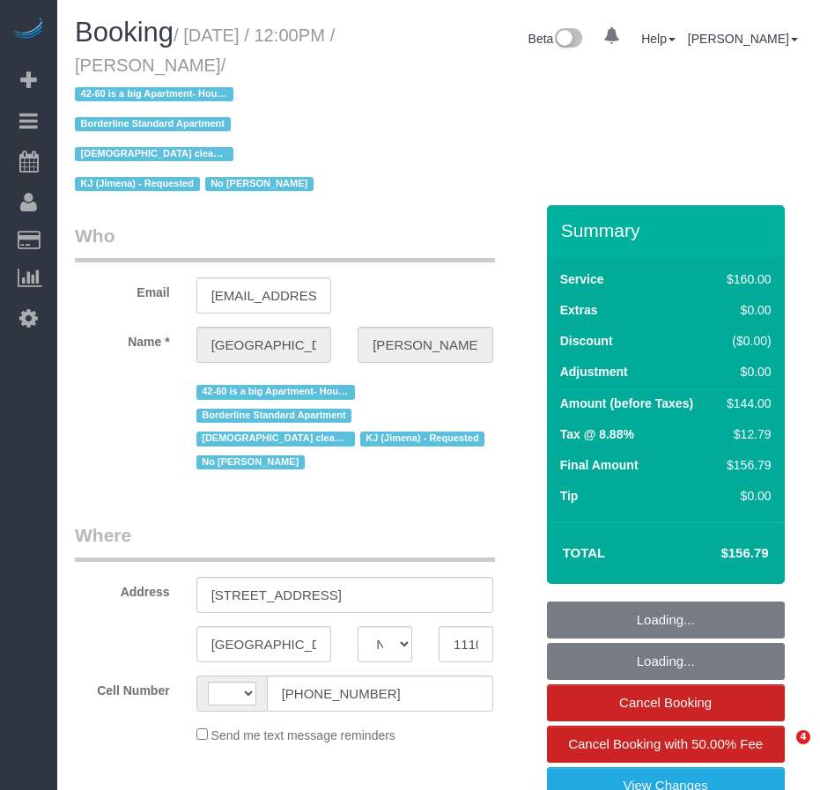
select select "NY"
select select "string:[GEOGRAPHIC_DATA]"
select select "number:89"
select select "number:90"
select select "number:15"
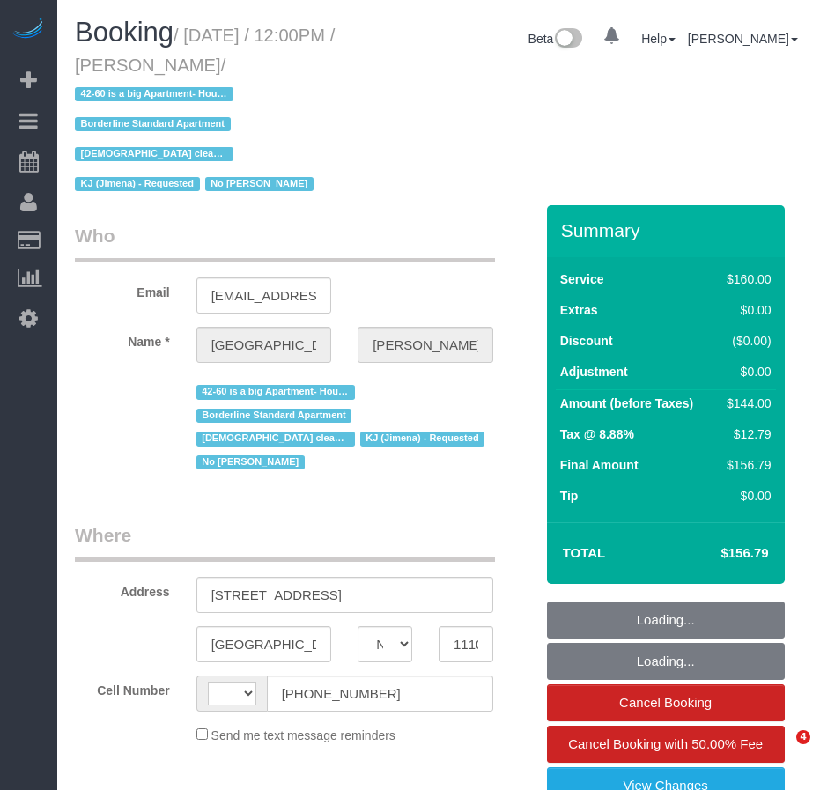
select select "number:7"
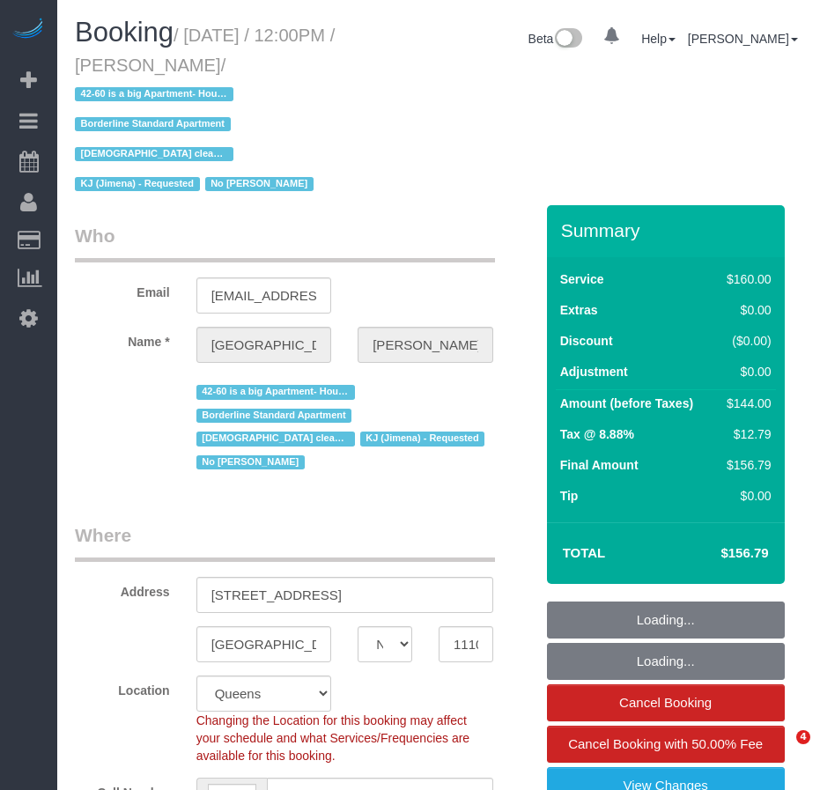
select select "object:903"
select select "string:stripe-pm_1Pgapu4VGloSiKo7IXwbwPDU"
select select "spot1"
select select "object:1351"
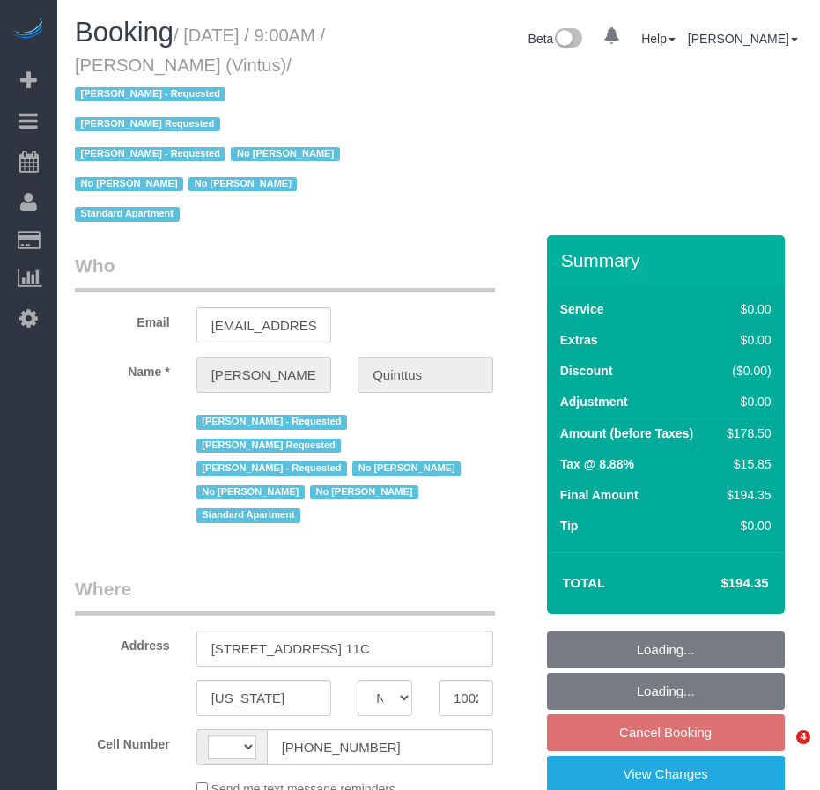
select select "NY"
select select "string:[GEOGRAPHIC_DATA]"
select select "string:stripe-pm_1Ja6tG4VGloSiKo7QF40GMO6"
select select "2"
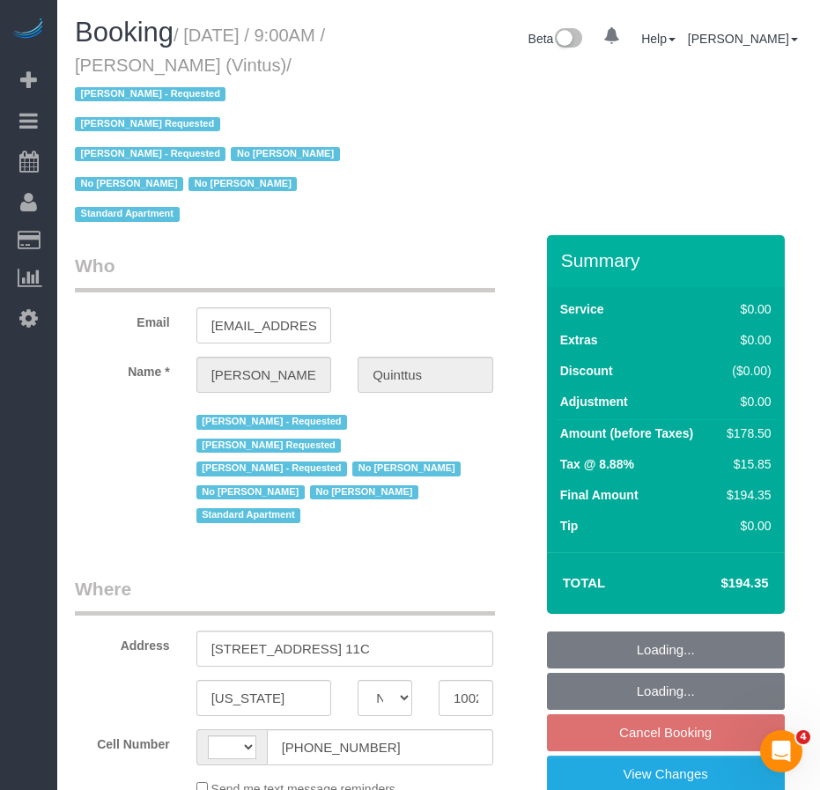
select select "number:57"
select select "number:75"
select select "number:15"
select select "number:6"
select select "number:21"
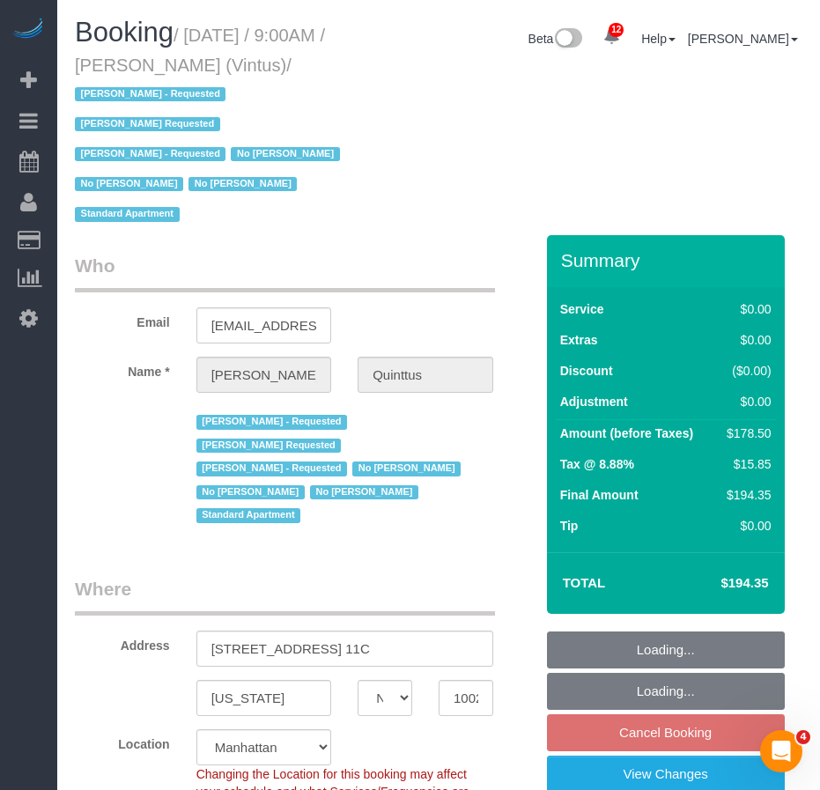
select select "object:1044"
select select "spot2"
select select "object:1456"
select select "2"
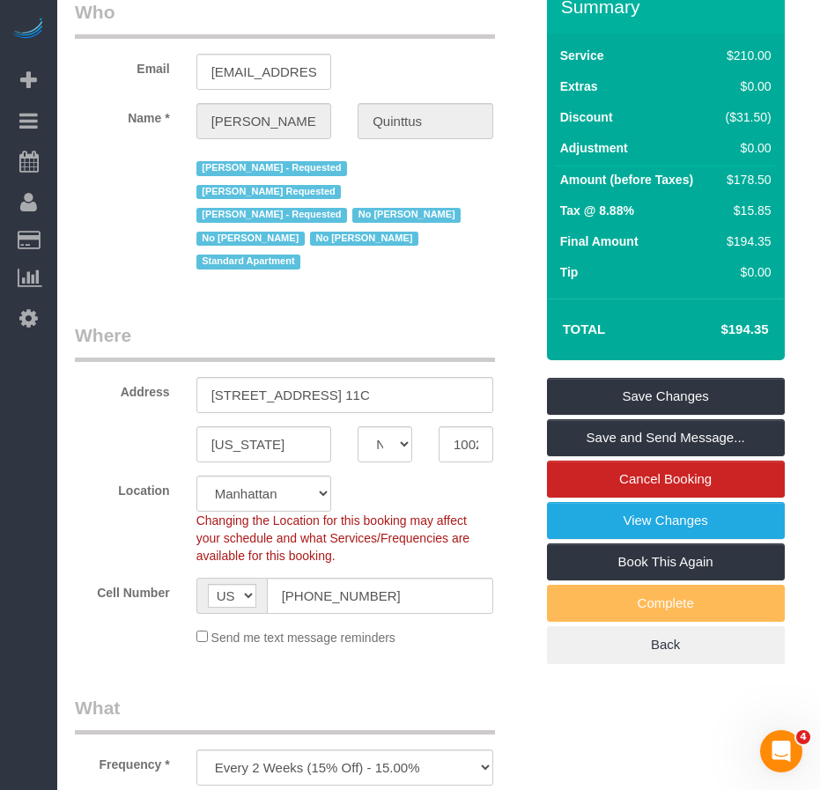
scroll to position [264, 0]
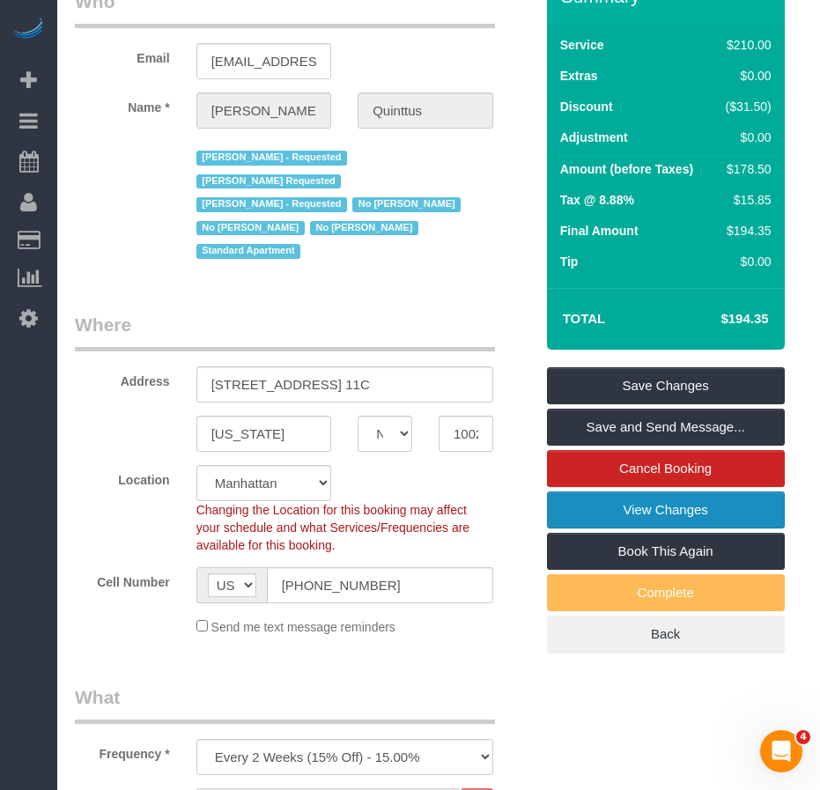
click at [615, 506] on link "View Changes" at bounding box center [666, 510] width 238 height 37
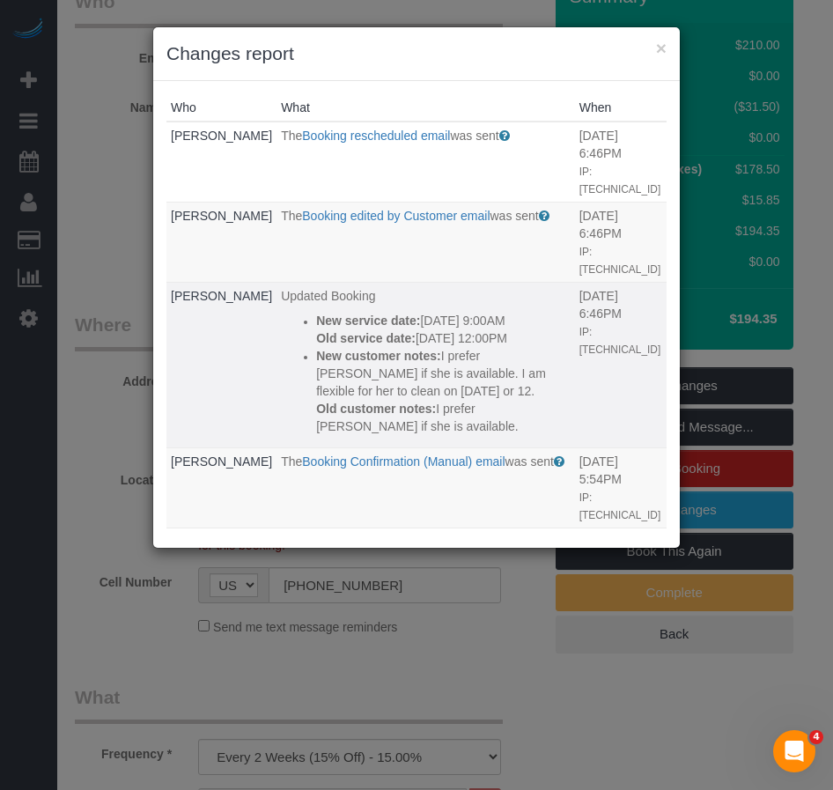
drag, startPoint x: 350, startPoint y: 435, endPoint x: 270, endPoint y: 328, distance: 133.5
click at [277, 328] on td "Updated Booking New service date: 09/11/2025 9:00AM Old service date: 09/17/202…" at bounding box center [426, 365] width 299 height 166
copy div "New service date: 09/11/2025 9:00AM Old service date: 09/17/2025 12:00PM New cu…"
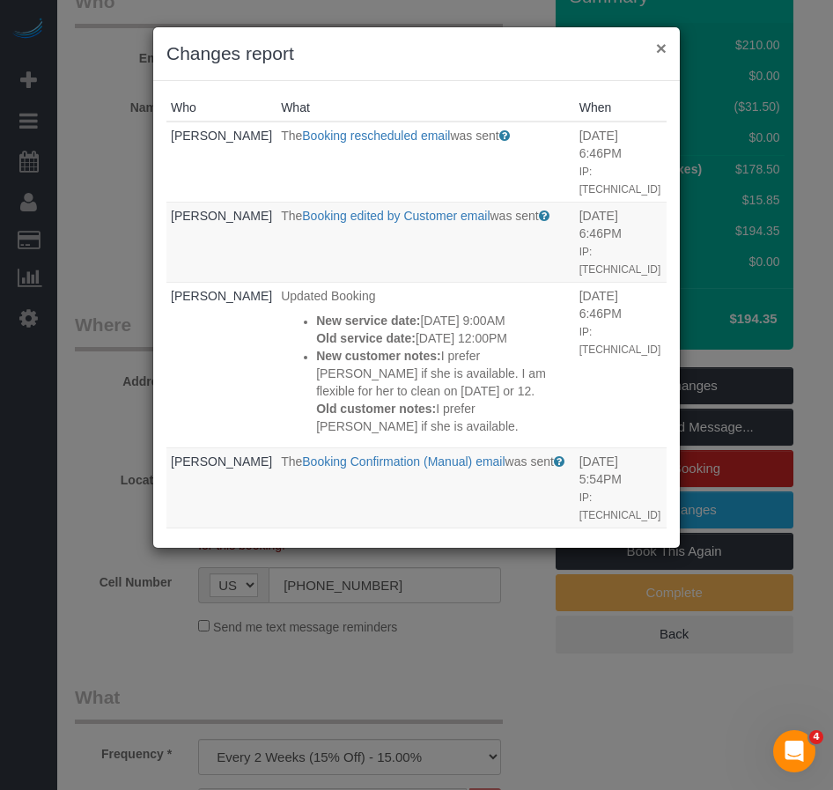
click at [657, 48] on button "×" at bounding box center [661, 48] width 11 height 18
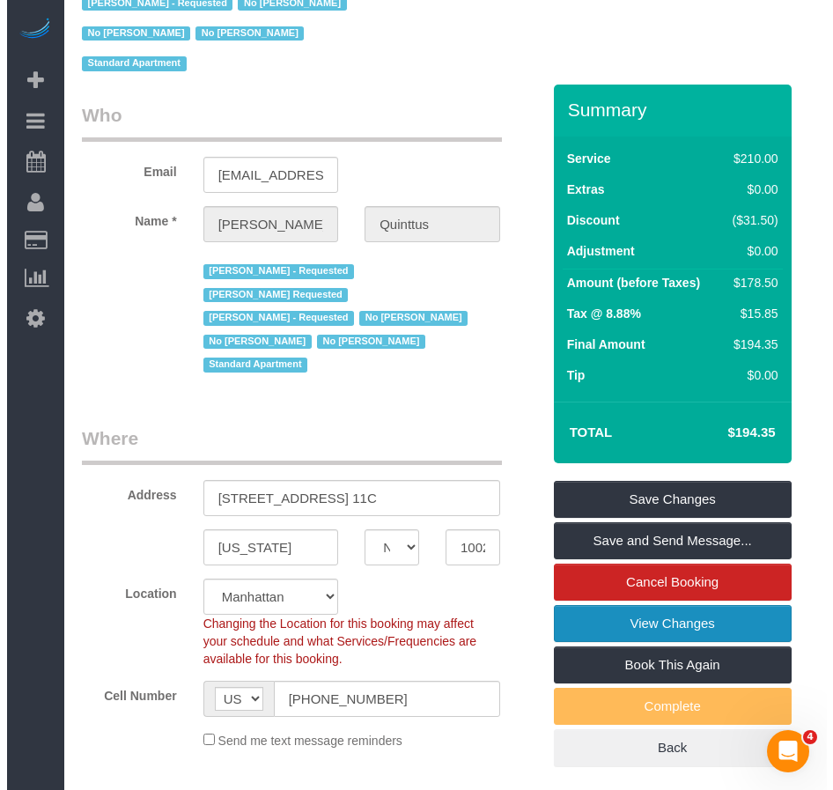
scroll to position [352, 0]
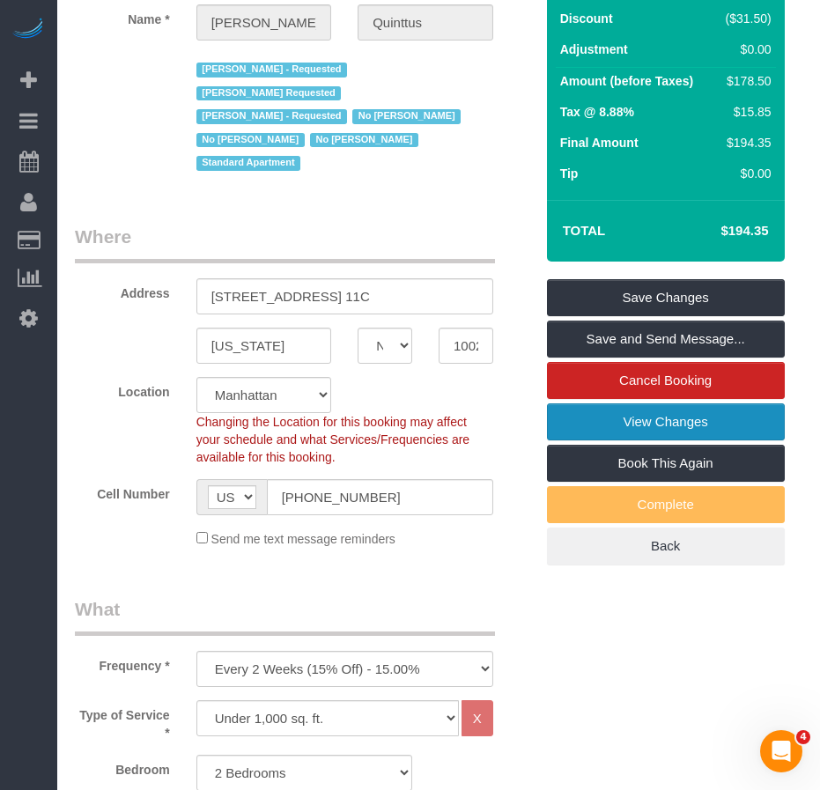
click at [610, 414] on link "View Changes" at bounding box center [666, 421] width 238 height 37
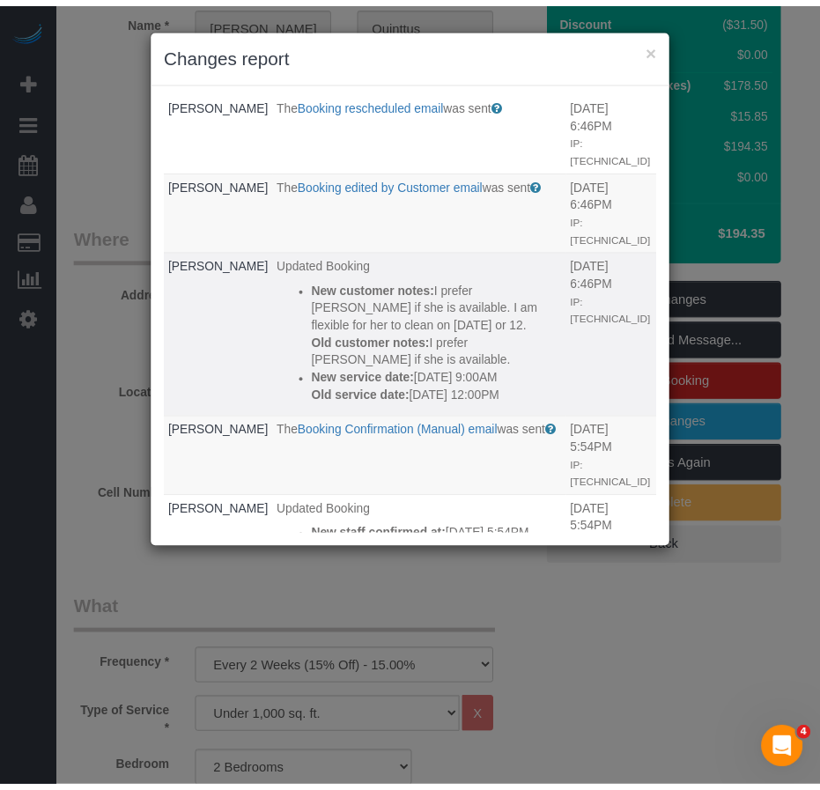
scroll to position [0, 0]
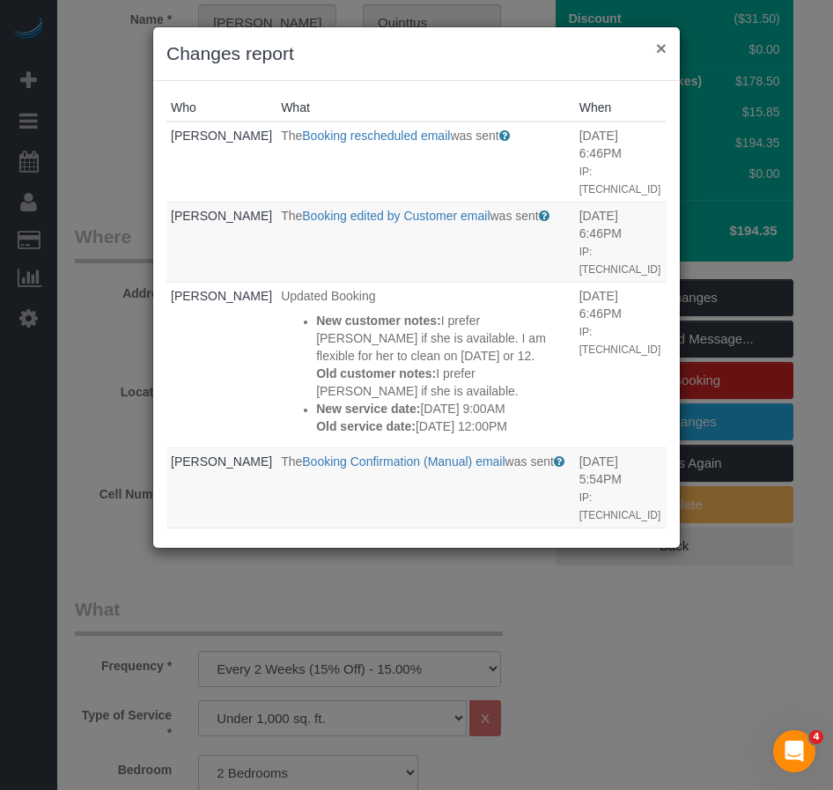
click at [660, 47] on button "×" at bounding box center [661, 48] width 11 height 18
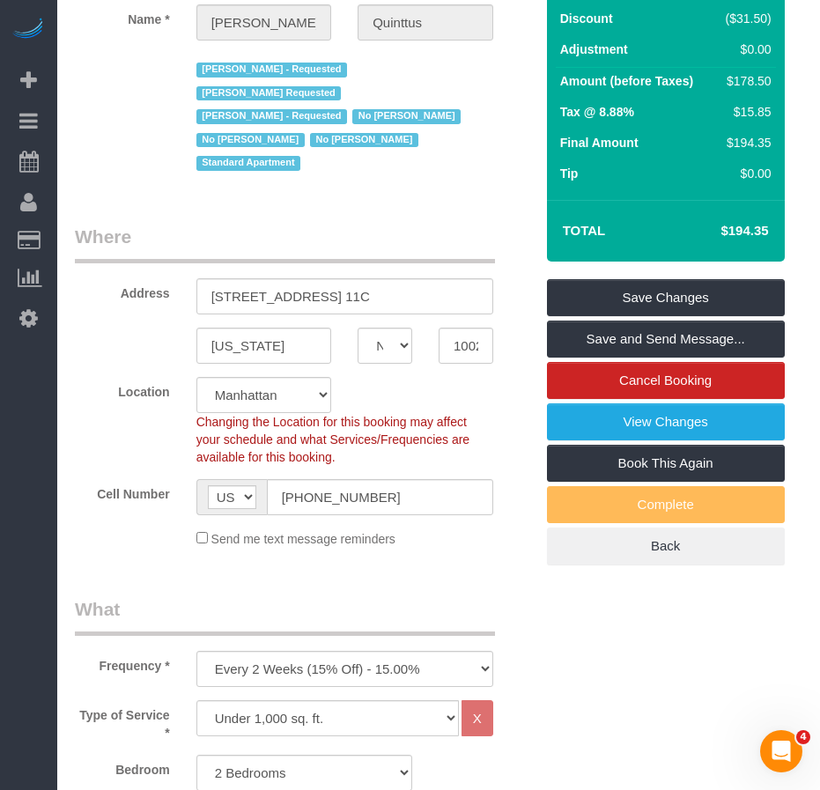
click at [225, 224] on legend "Where" at bounding box center [285, 244] width 420 height 40
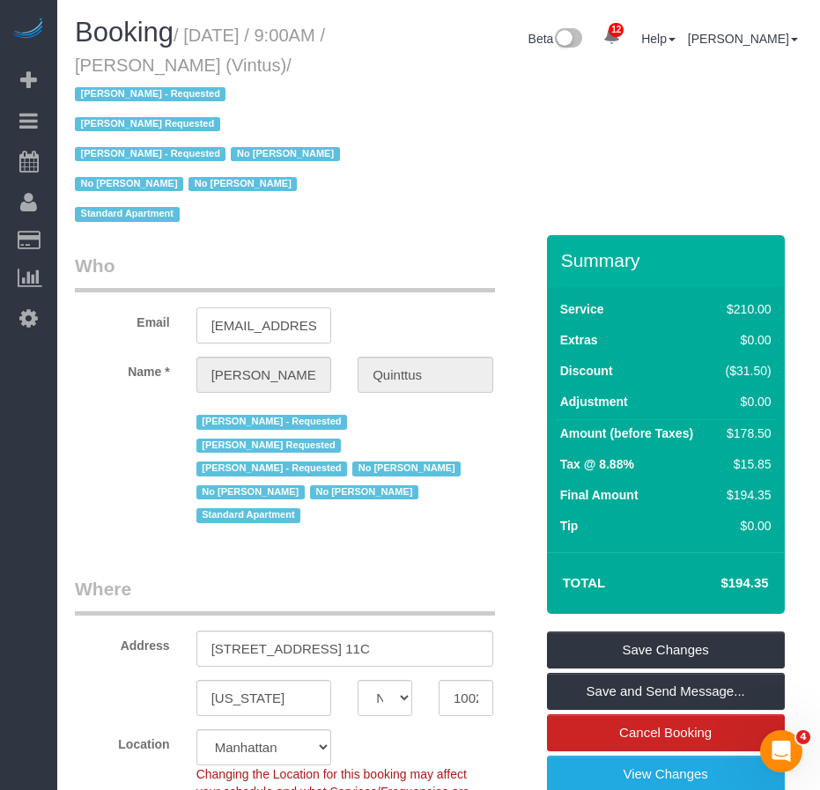
click at [239, 329] on input "mquinttus@vintus.com" at bounding box center [264, 325] width 136 height 36
click at [240, 329] on input "mquinttus@vintus.com" at bounding box center [264, 325] width 136 height 36
drag, startPoint x: 152, startPoint y: 66, endPoint x: 352, endPoint y: 64, distance: 200.8
click at [345, 64] on small "/ September 11, 2025 / 9:00AM / Michael Quinttus (Vintus) / Arianny Garcia - Re…" at bounding box center [210, 126] width 270 height 200
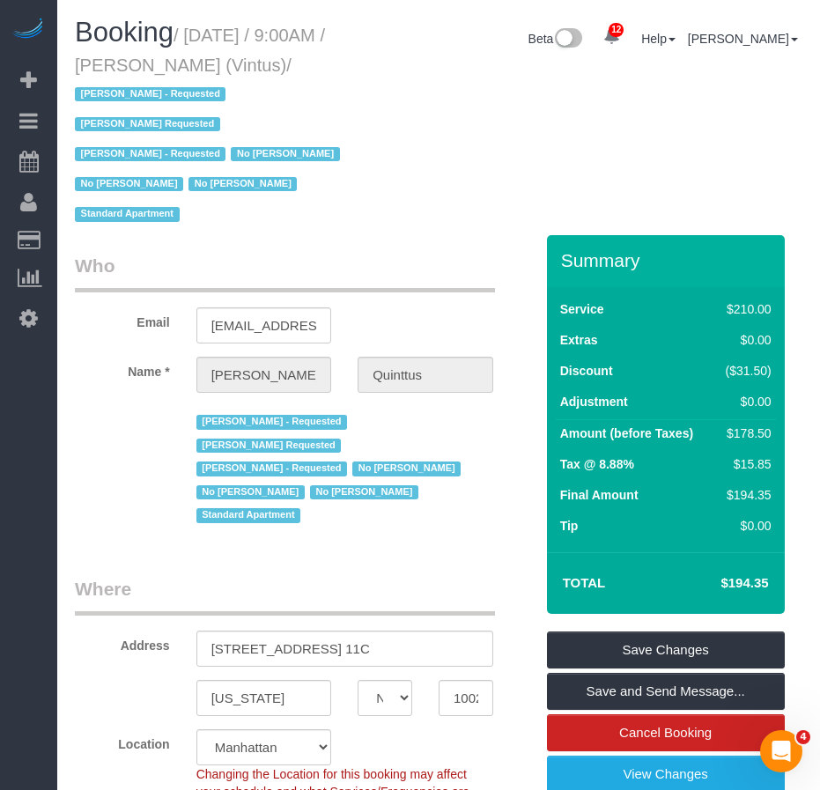
copy small "Michael Quinttus (Vintus)"
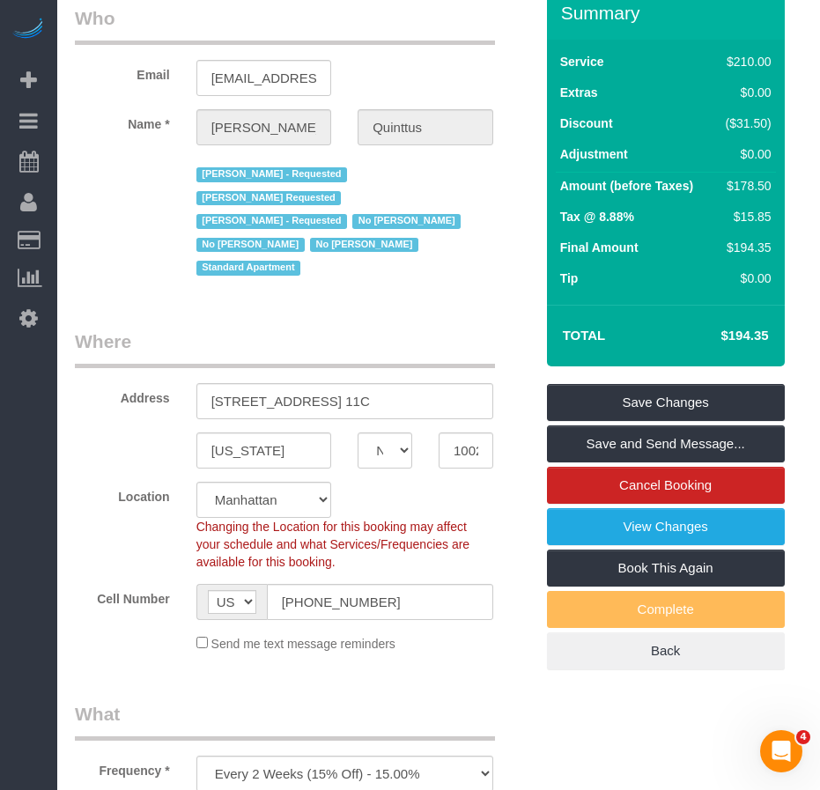
scroll to position [352, 0]
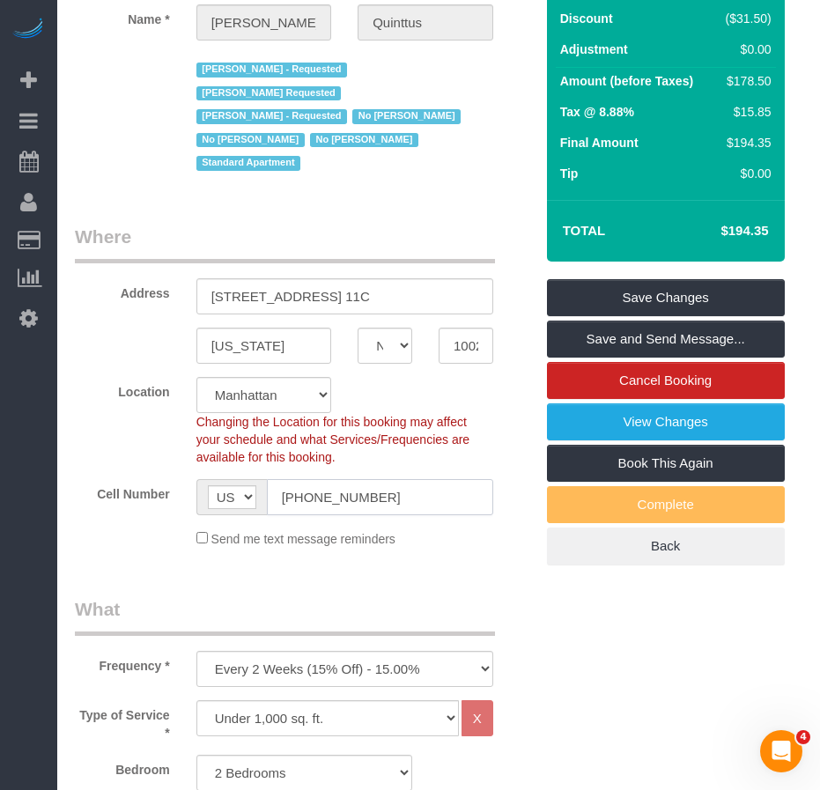
drag, startPoint x: 372, startPoint y: 477, endPoint x: 283, endPoint y: 478, distance: 89.0
click at [283, 479] on input "(914) 309-6656" at bounding box center [380, 497] width 226 height 36
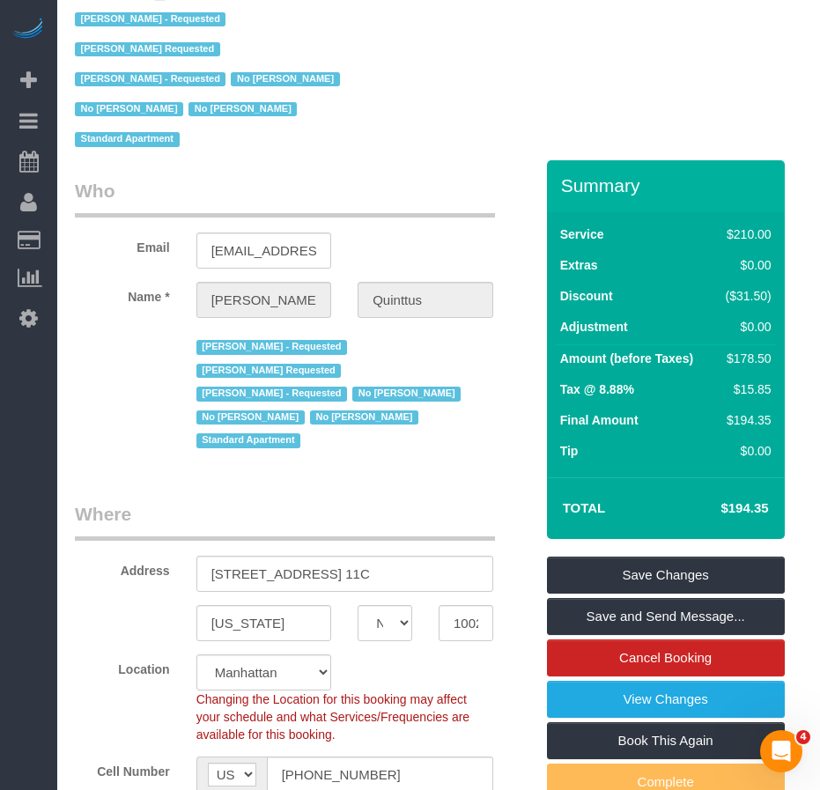
scroll to position [0, 0]
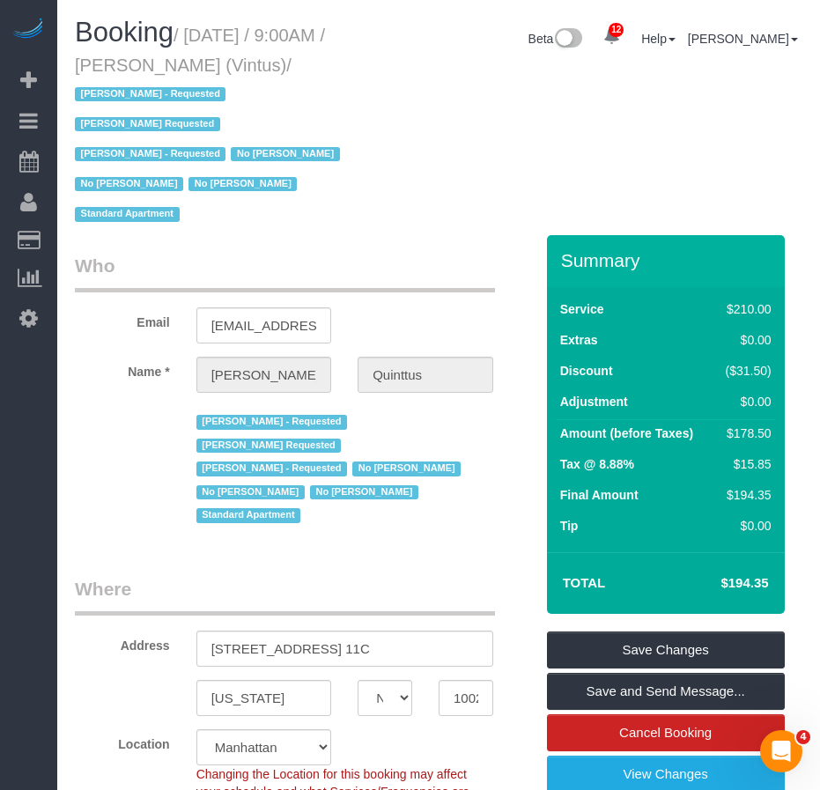
drag, startPoint x: 152, startPoint y: 67, endPoint x: 280, endPoint y: 70, distance: 127.8
click at [280, 70] on small "/ September 11, 2025 / 9:00AM / Michael Quinttus (Vintus) / Arianny Garcia - Re…" at bounding box center [210, 126] width 270 height 200
copy small "Michael Quinttus"
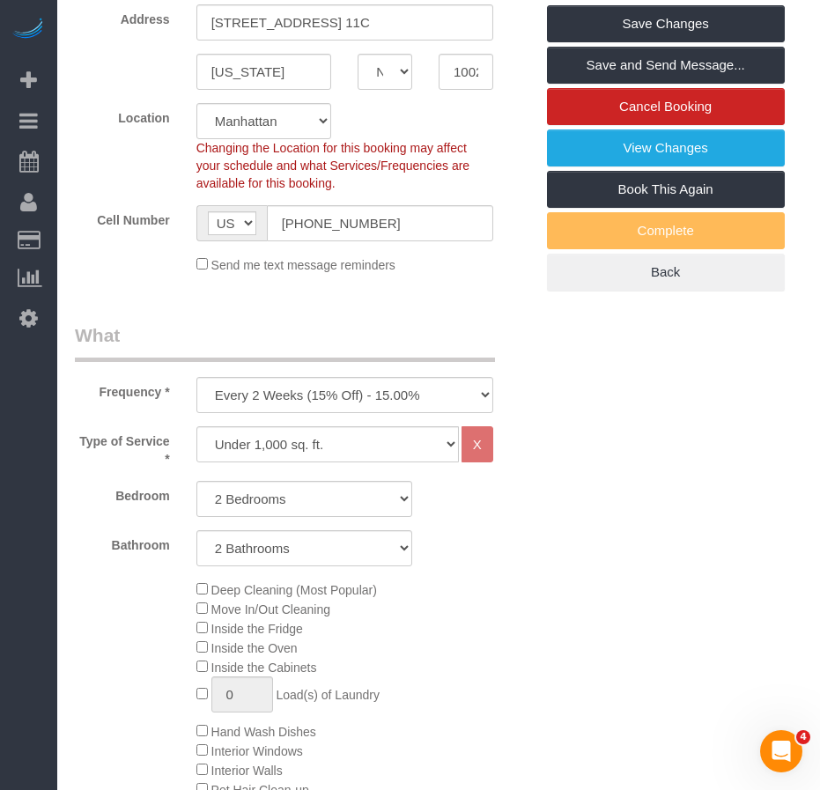
scroll to position [705, 0]
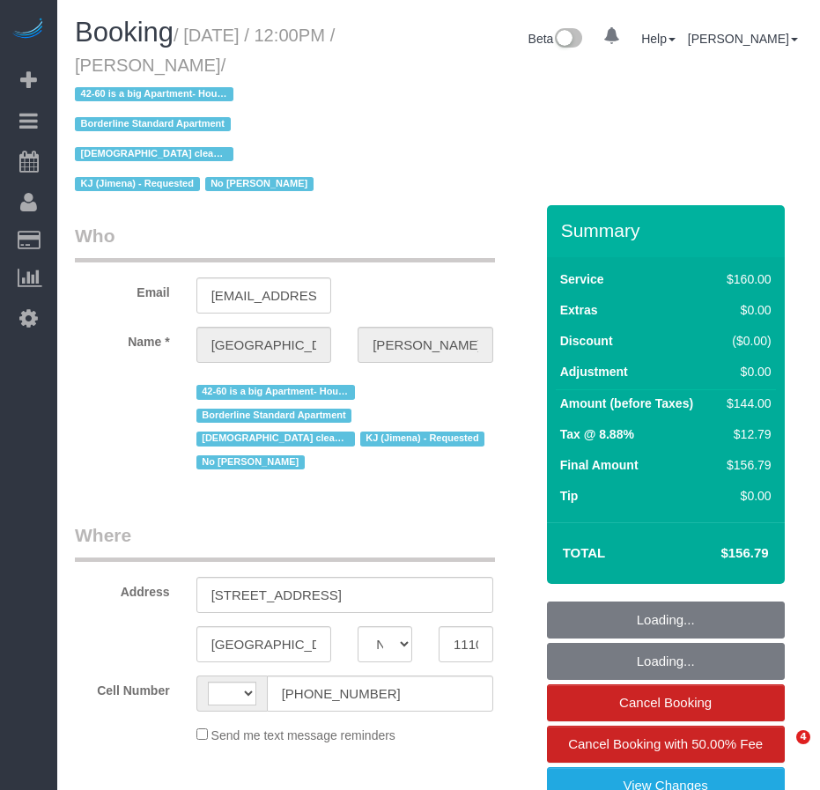
select select "NY"
select select "string:[GEOGRAPHIC_DATA]"
select select "object:748"
select select "number:89"
select select "number:90"
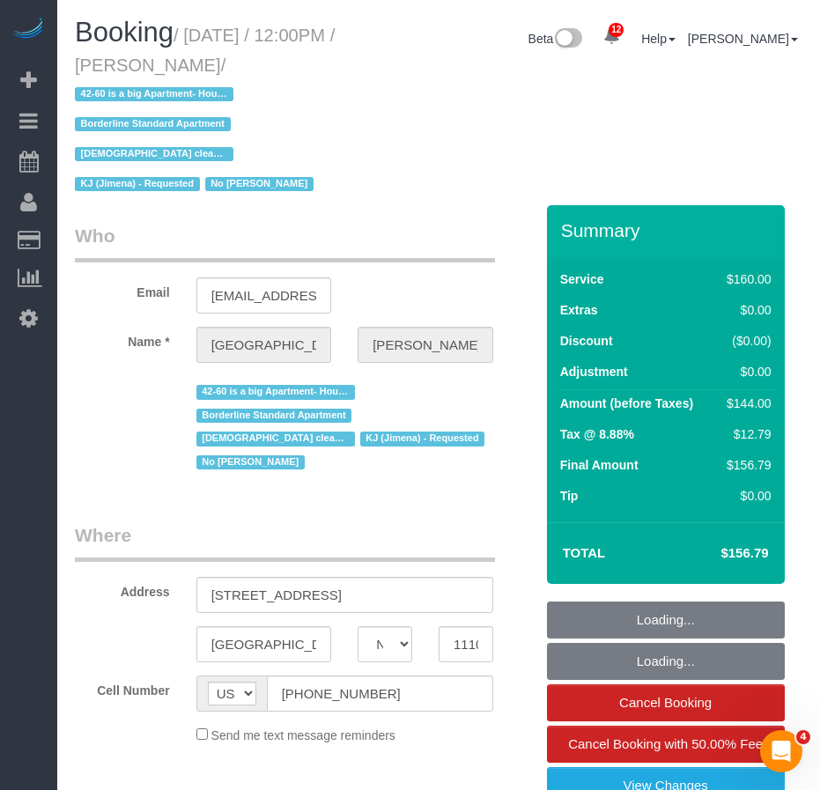
select select "number:15"
select select "number:7"
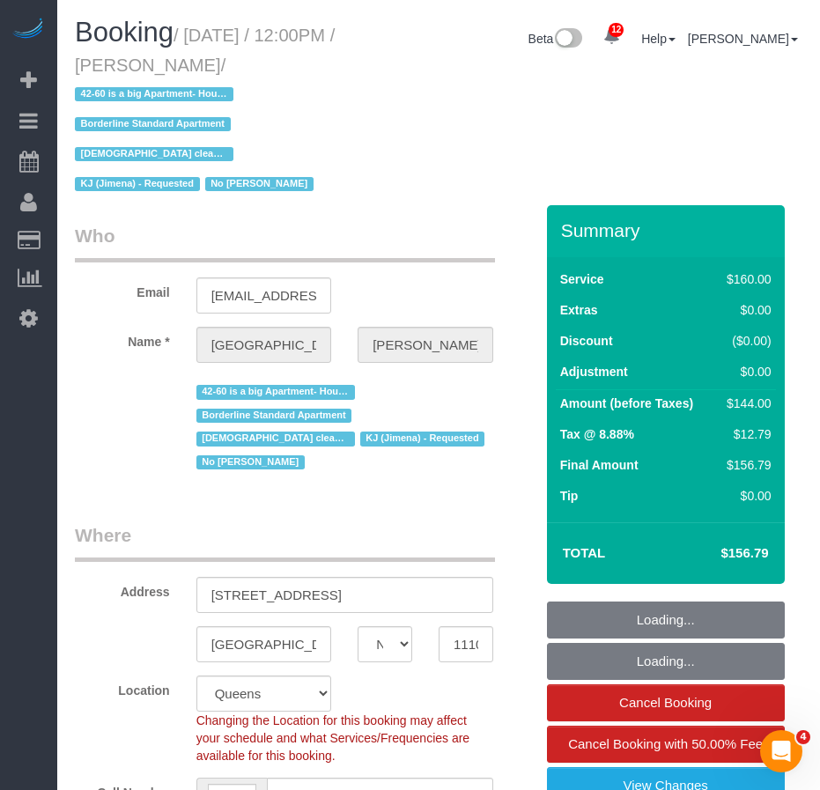
select select "string:stripe-pm_1Pgapu4VGloSiKo7IXwbwPDU"
select select "spot1"
select select "object:988"
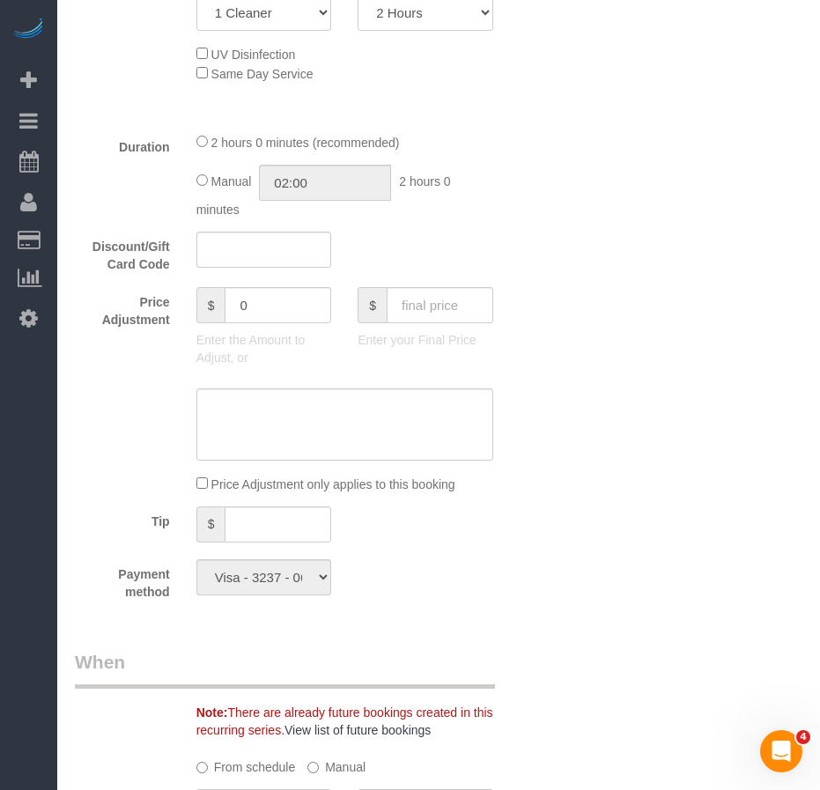
scroll to position [1057, 0]
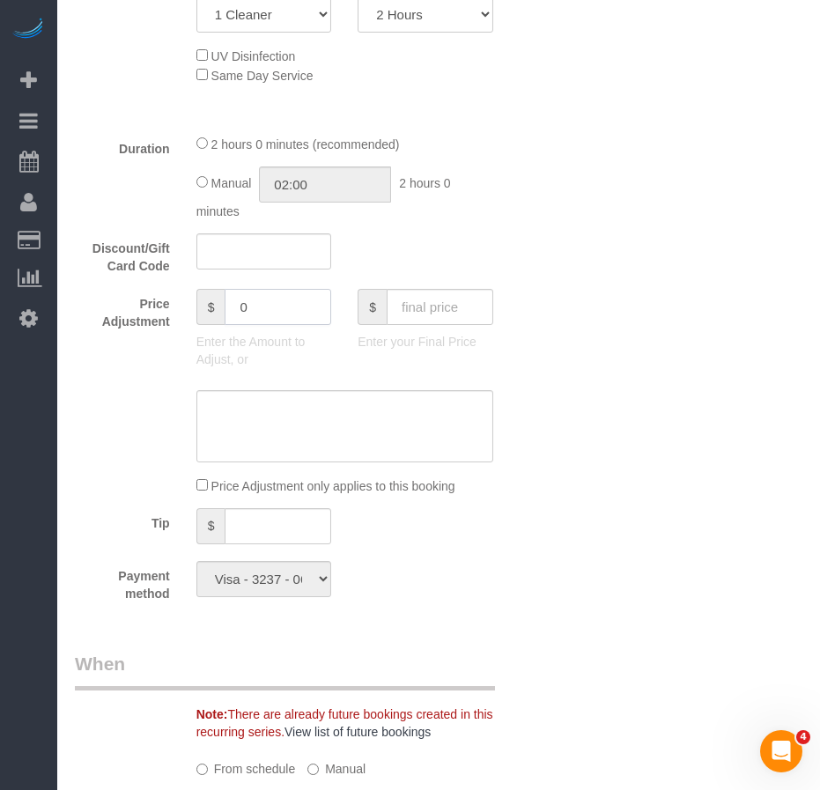
click at [244, 289] on input "0" at bounding box center [278, 307] width 107 height 36
click at [255, 508] on input "text" at bounding box center [278, 526] width 107 height 36
type input "20"
click at [500, 560] on fieldset "What Frequency * One Time Weekly (20% Off) - 20.00% Every 2 Weeks (15% Off) - 1…" at bounding box center [304, 227] width 459 height 778
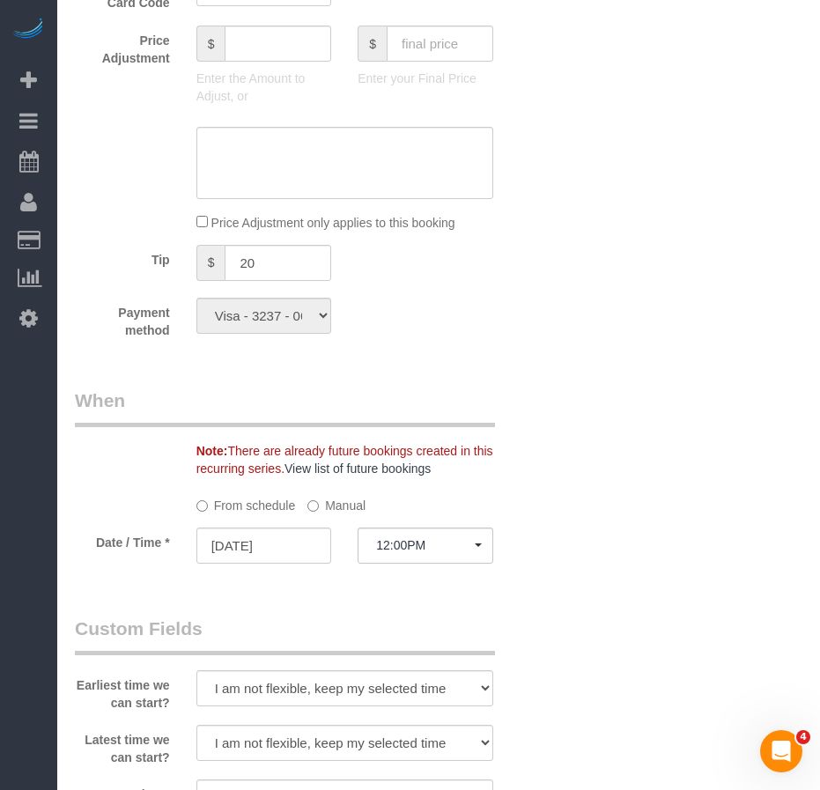
type input "0"
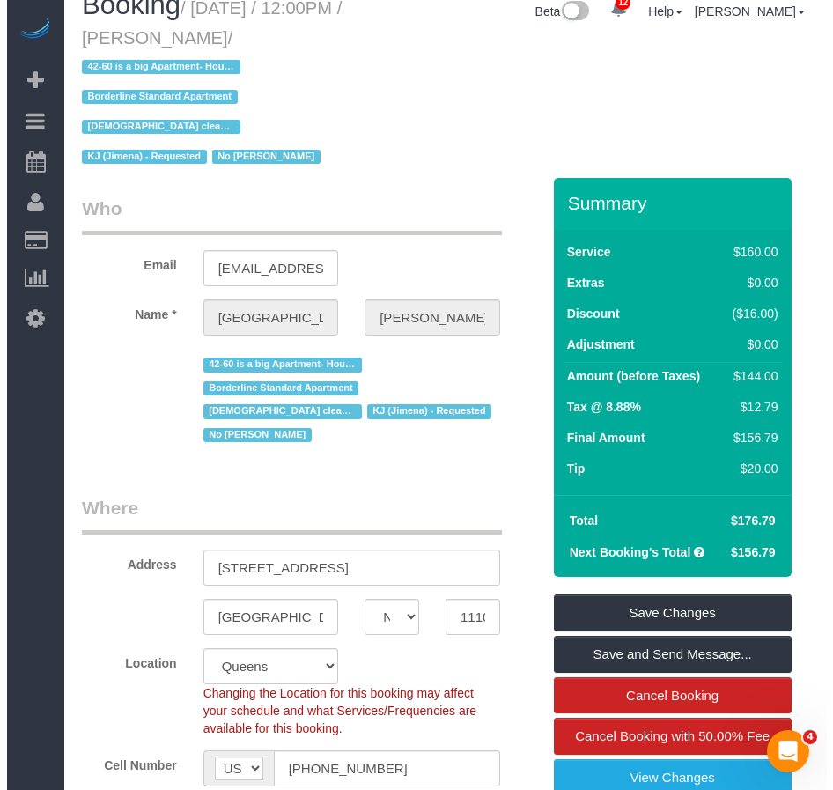
scroll to position [0, 0]
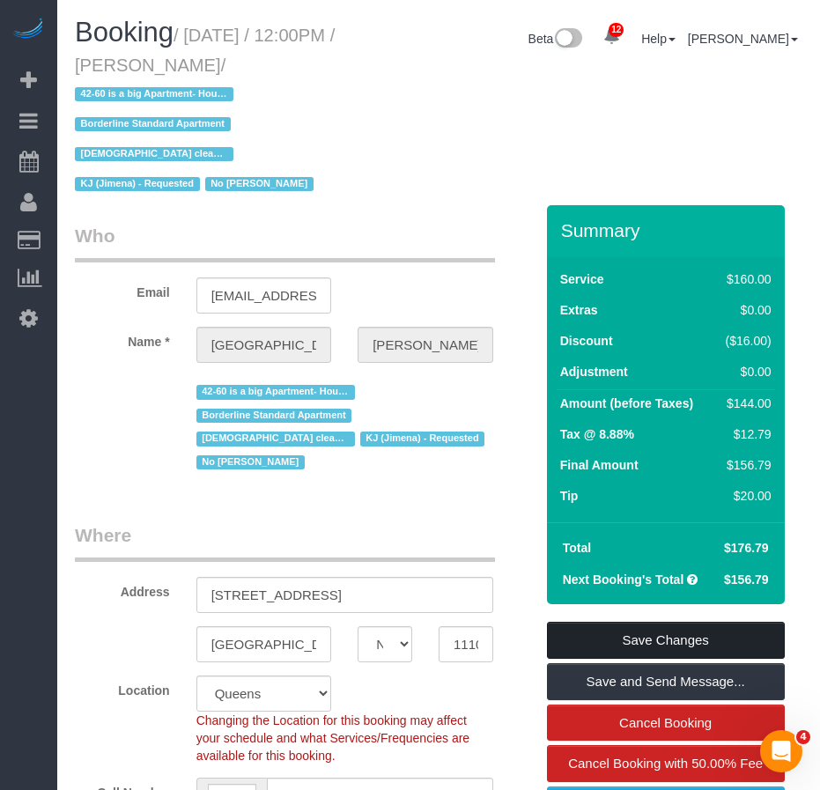
click at [588, 622] on link "Save Changes" at bounding box center [666, 640] width 238 height 37
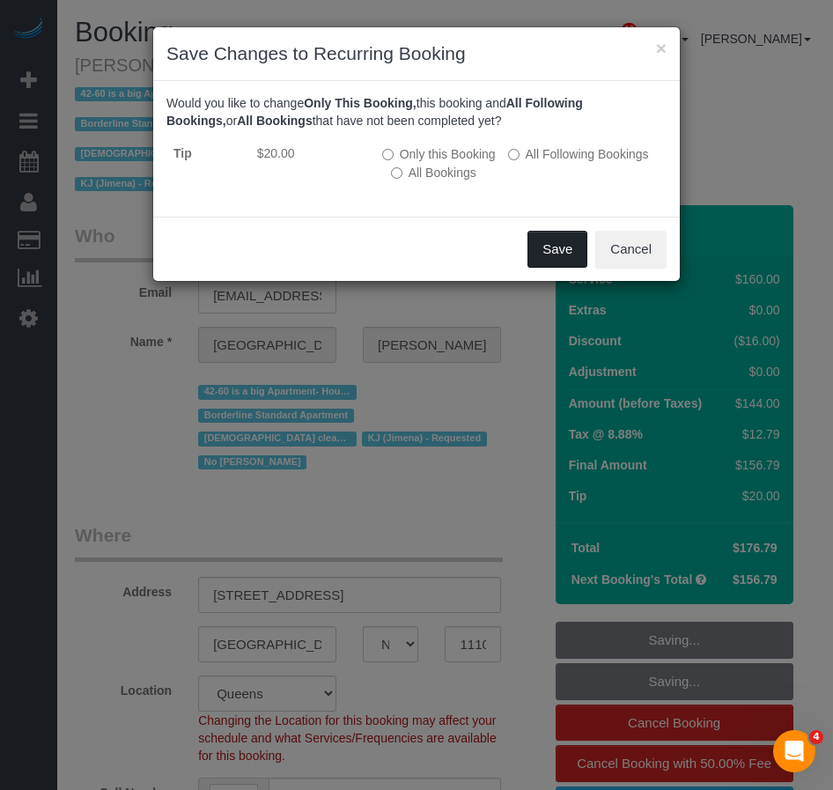
click at [550, 247] on button "Save" at bounding box center [558, 249] width 60 height 37
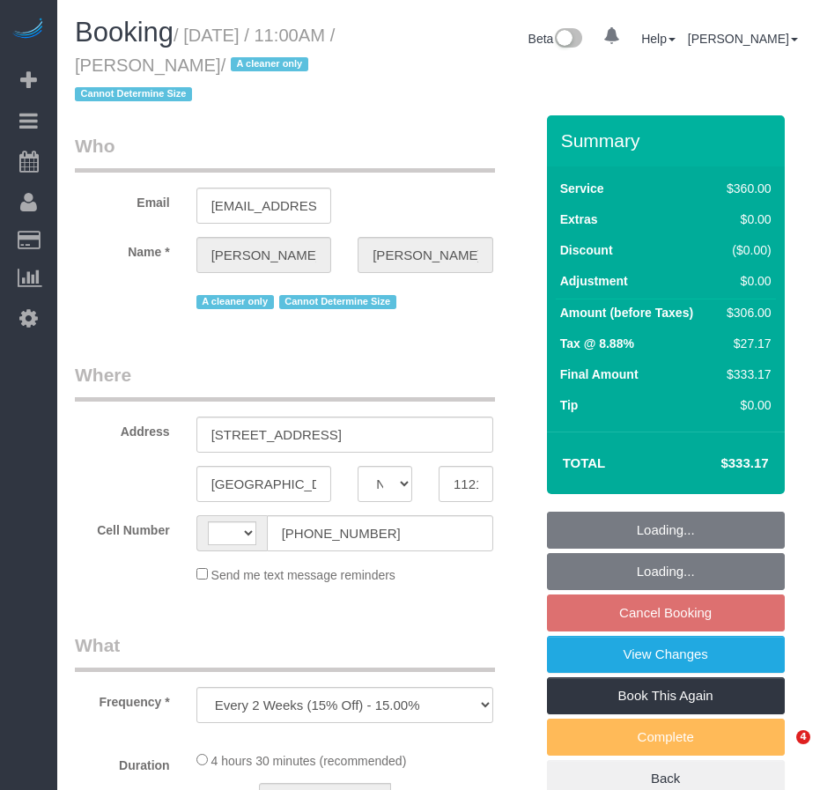
select select "NY"
select select "string:[GEOGRAPHIC_DATA]"
select select "number:89"
select select "number:90"
select select "number:15"
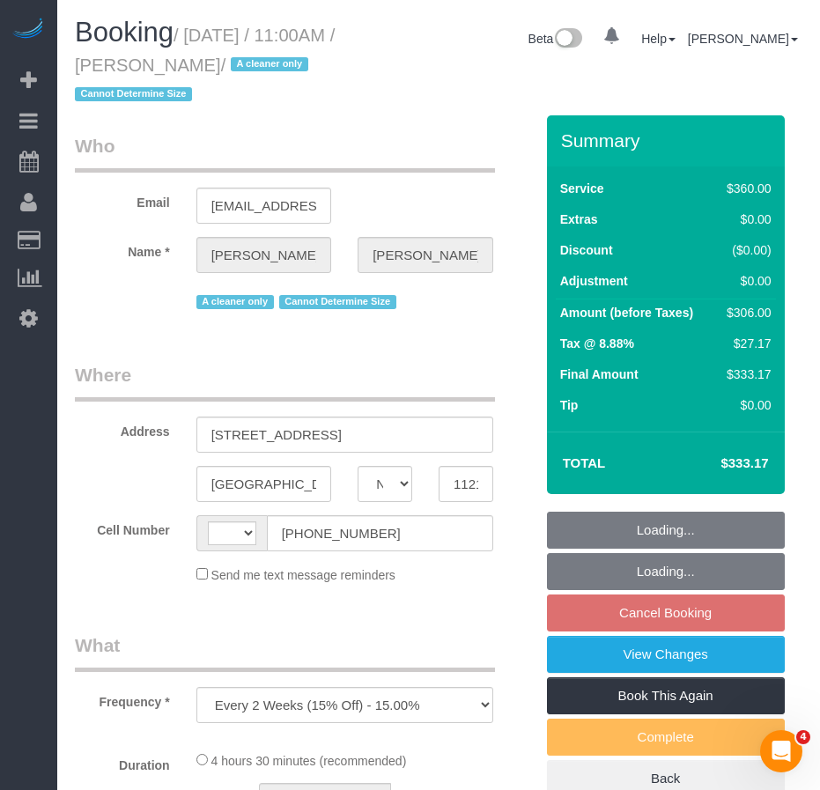
select select "number:5"
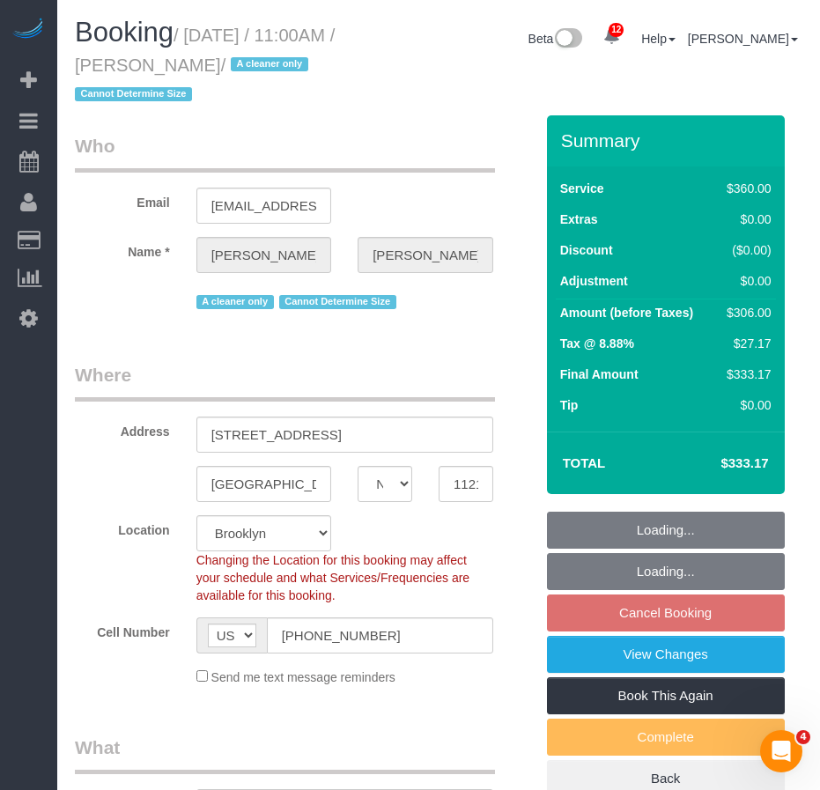
select select "string:stripe-pm_1ROJ8L4VGloSiKo7J4o2l5l0"
select select "spot4"
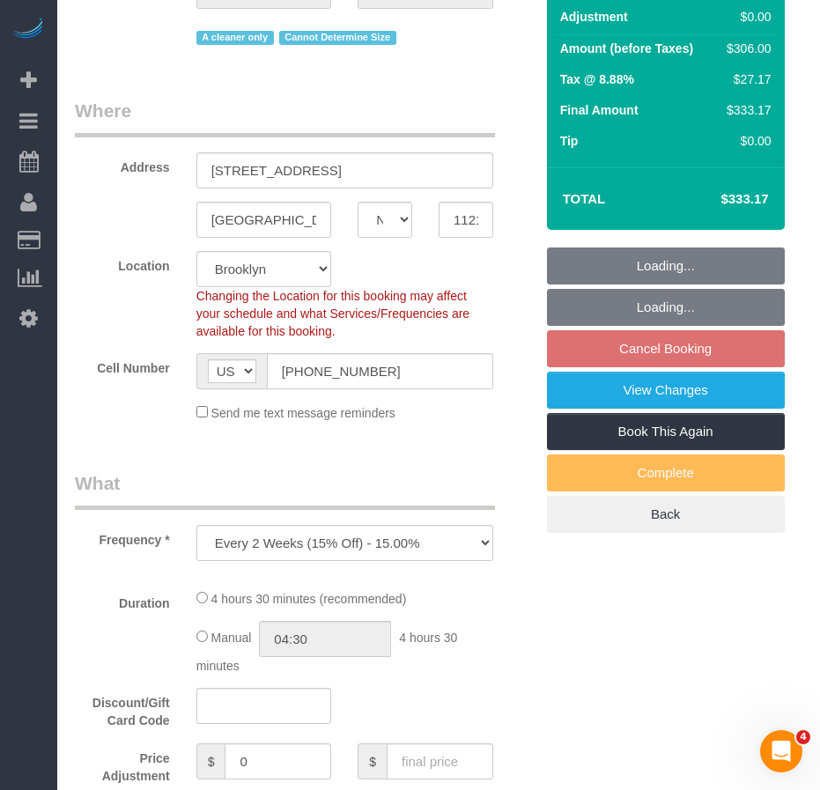
select select "object:888"
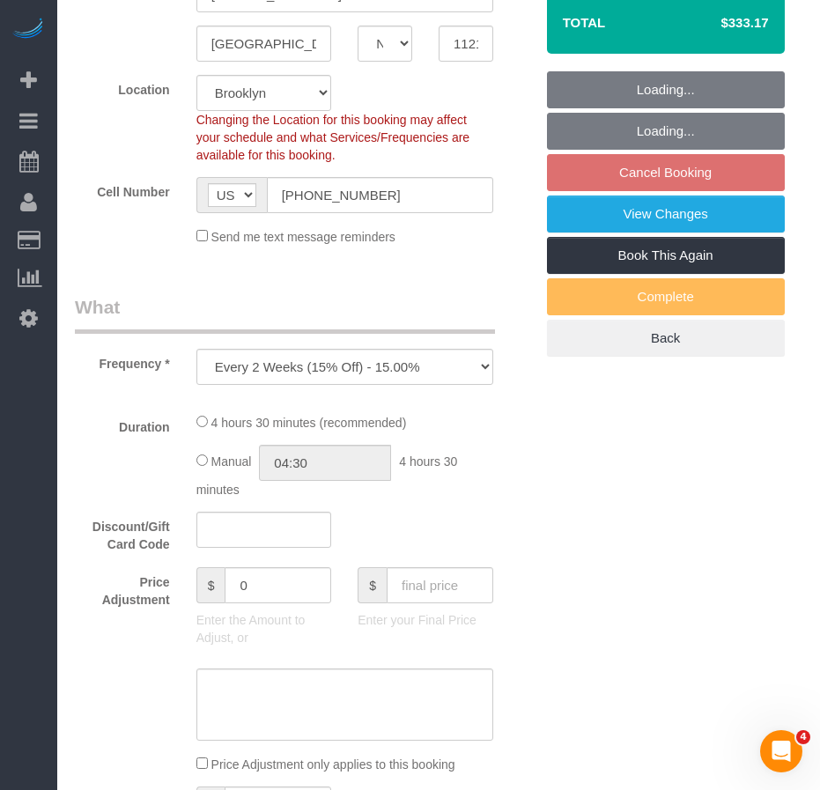
select select "270"
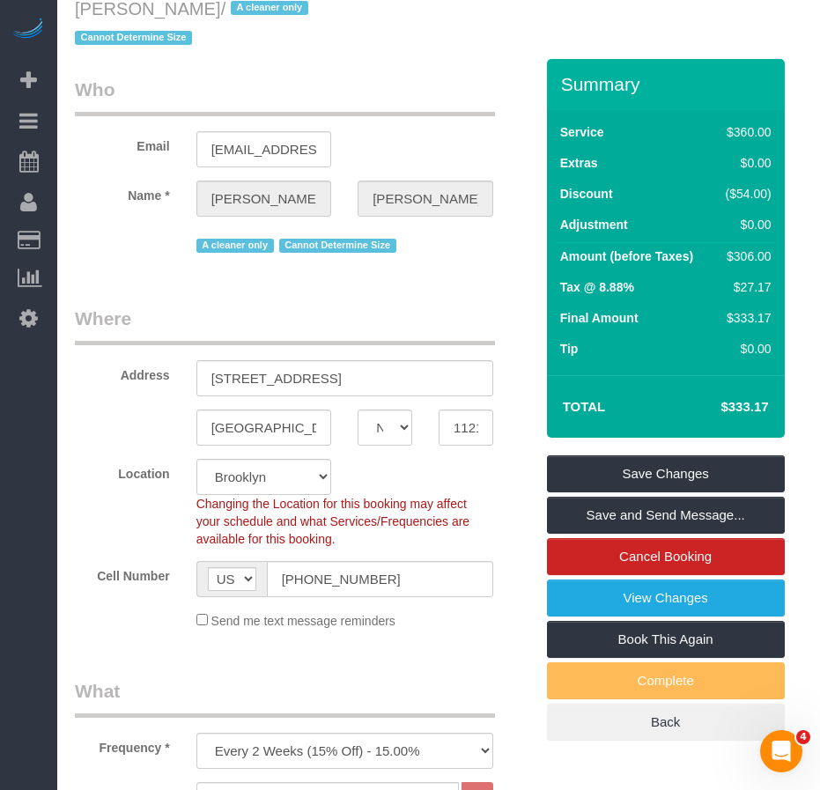
scroll to position [0, 0]
